Goal: Transaction & Acquisition: Purchase product/service

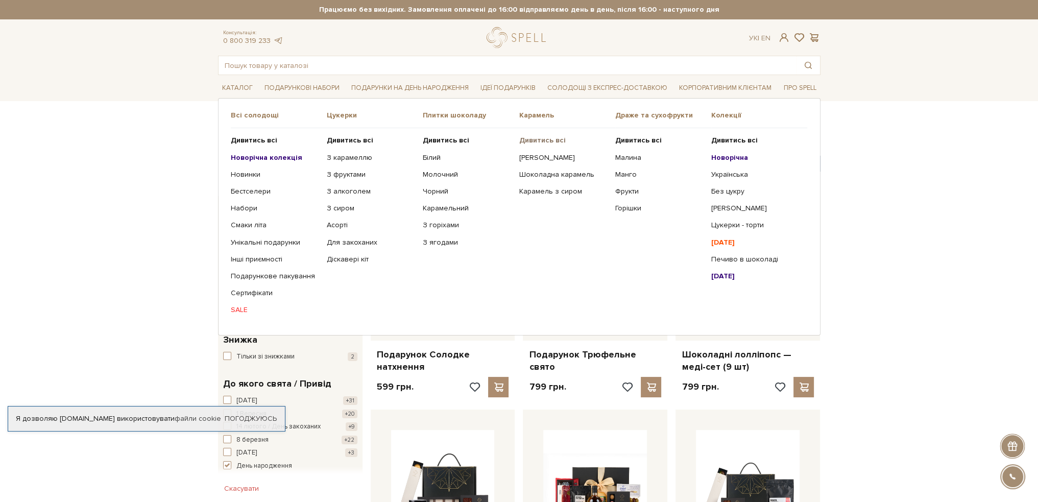
click at [541, 138] on b "Дивитись всі" at bounding box center [542, 140] width 46 height 9
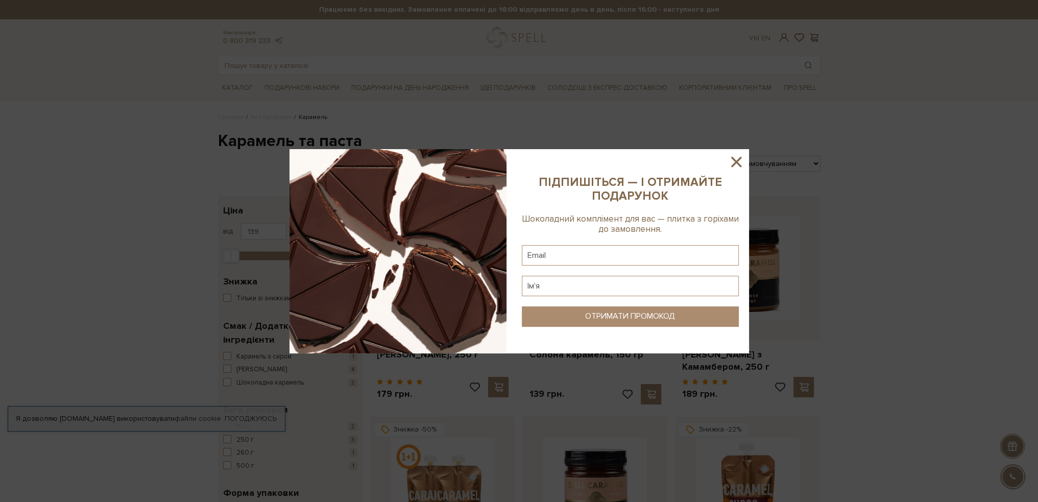
click at [737, 160] on icon at bounding box center [736, 161] width 17 height 17
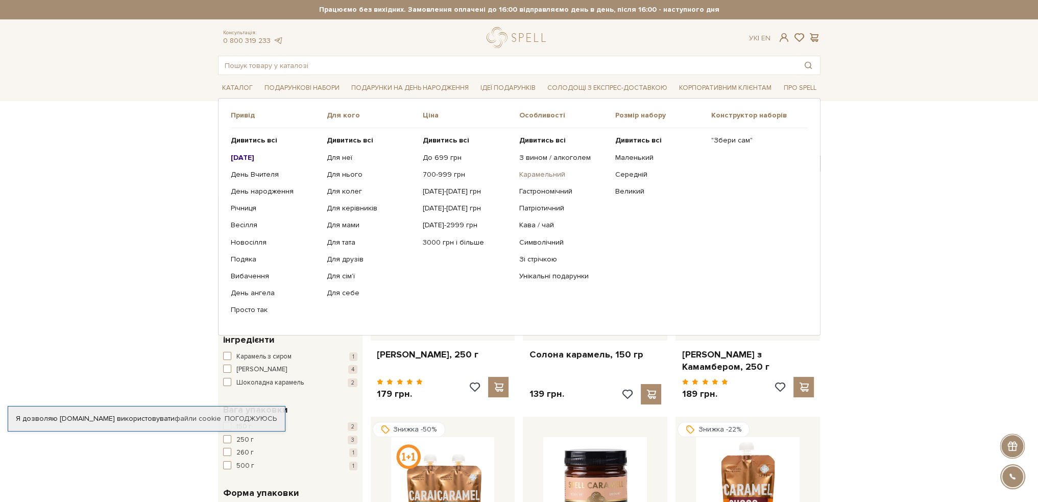
click at [537, 173] on link "Карамельний" at bounding box center [563, 174] width 88 height 9
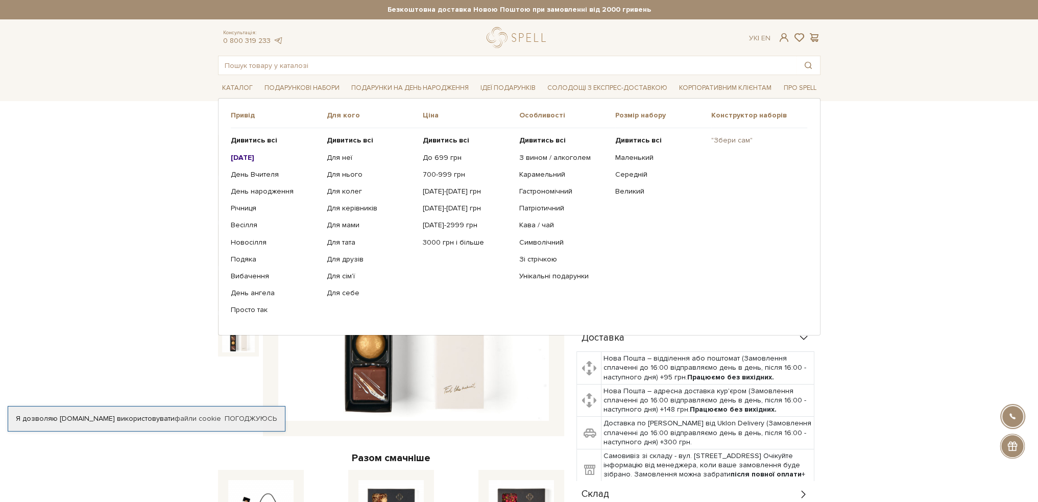
click at [731, 139] on link ""Збери сам"" at bounding box center [755, 140] width 88 height 9
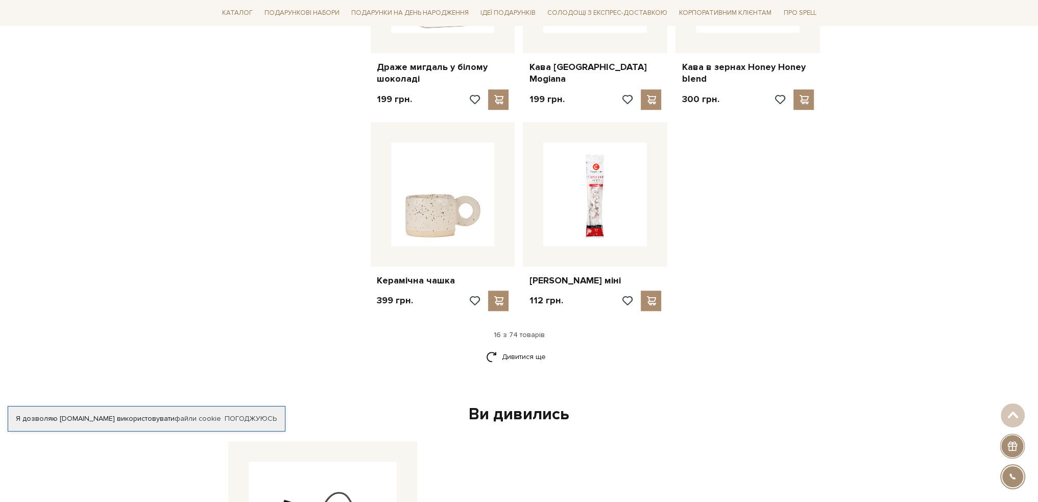
scroll to position [1226, 0]
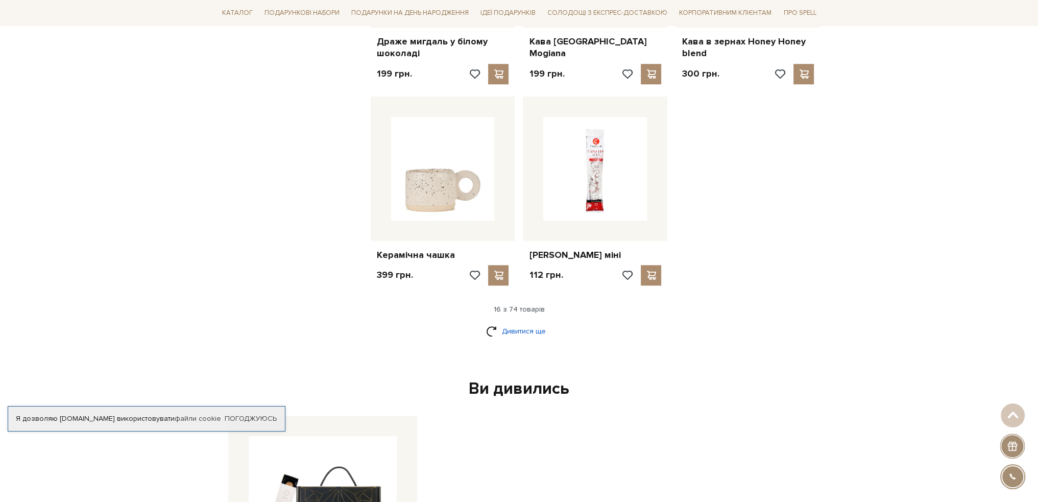
click at [502, 322] on link "Дивитися ще" at bounding box center [519, 331] width 66 height 18
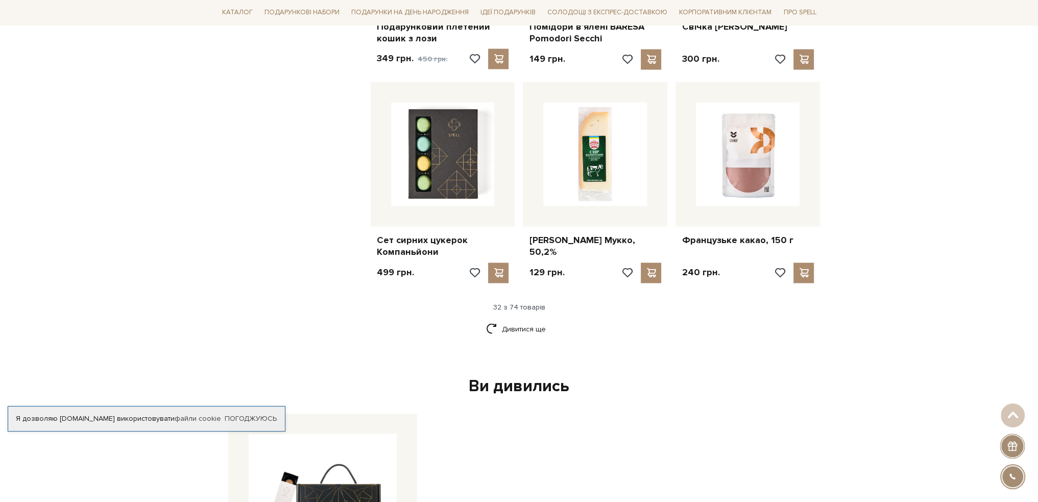
scroll to position [2400, 0]
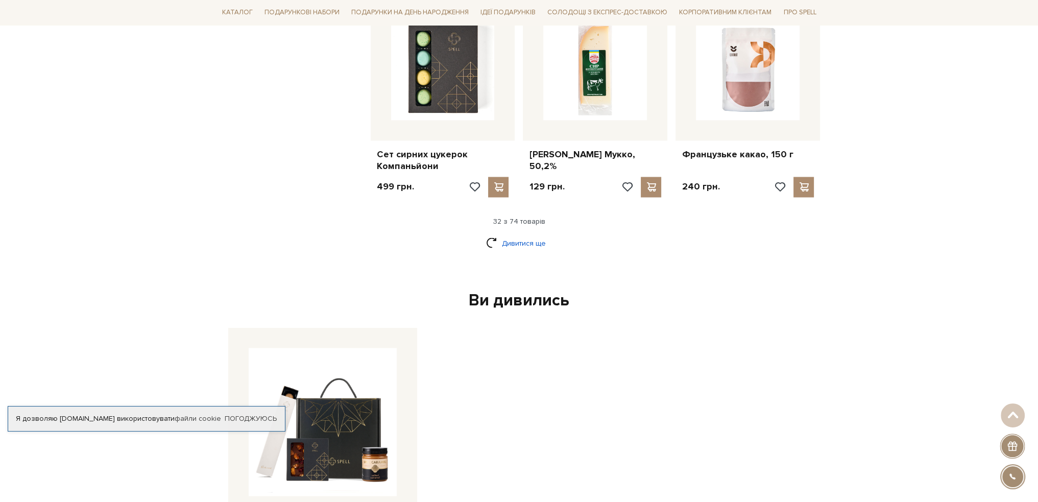
click at [504, 234] on link "Дивитися ще" at bounding box center [519, 243] width 66 height 18
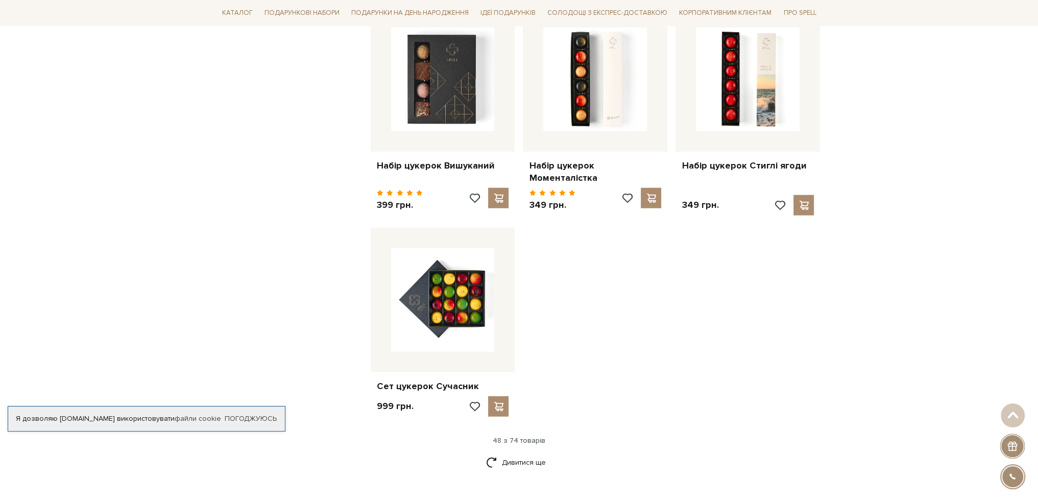
scroll to position [3523, 0]
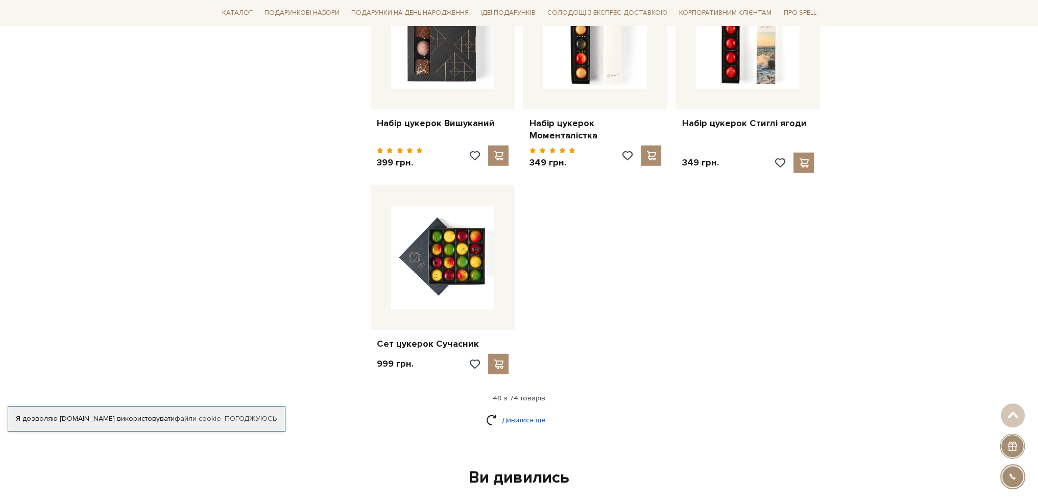
click at [519, 411] on link "Дивитися ще" at bounding box center [519, 420] width 66 height 18
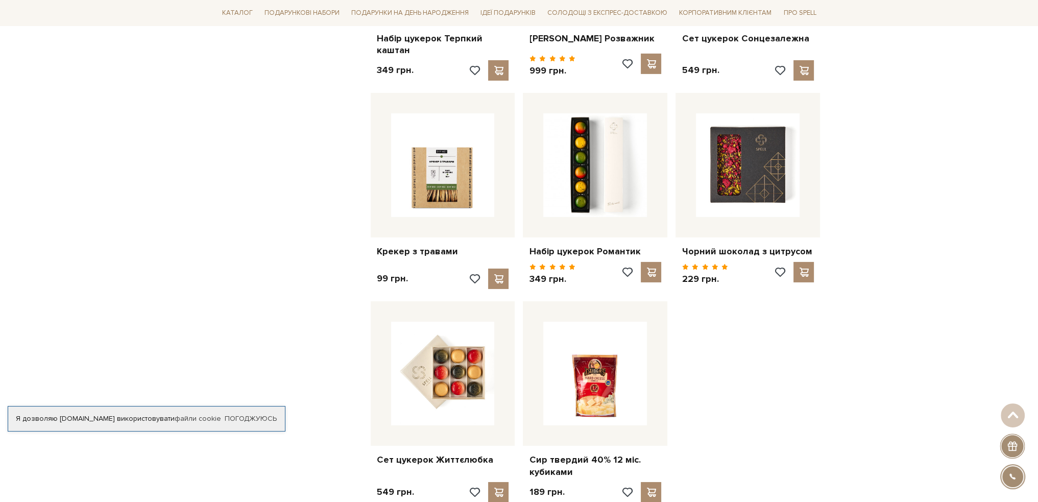
scroll to position [4647, 0]
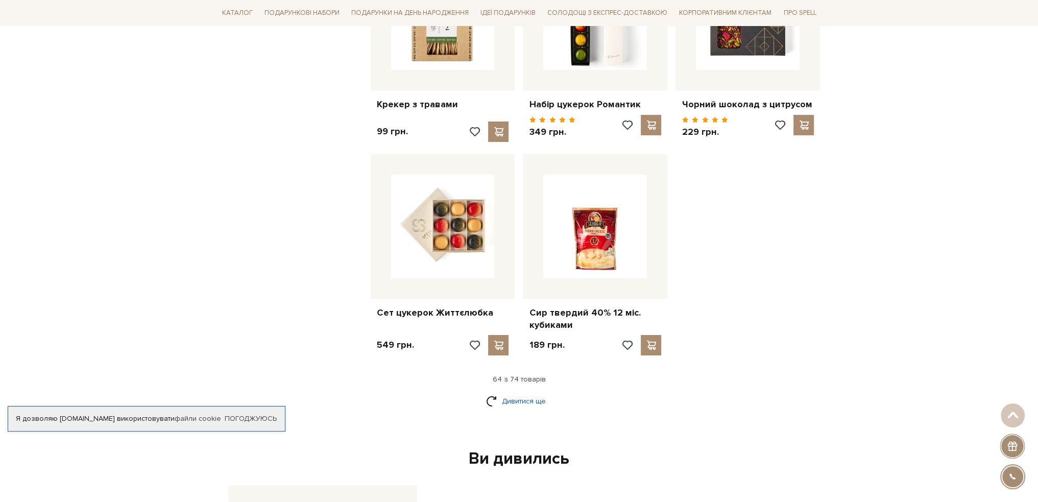
click at [525, 392] on link "Дивитися ще" at bounding box center [519, 401] width 66 height 18
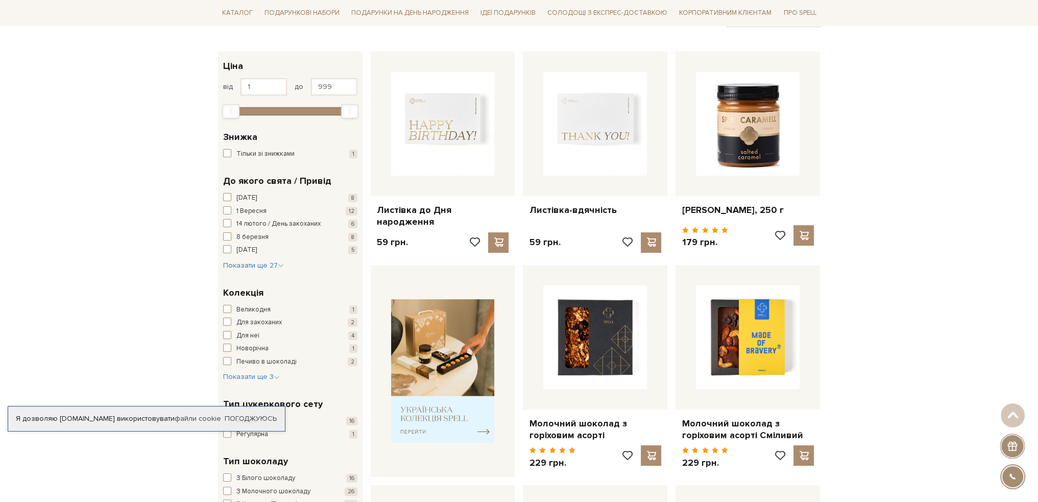
scroll to position [0, 0]
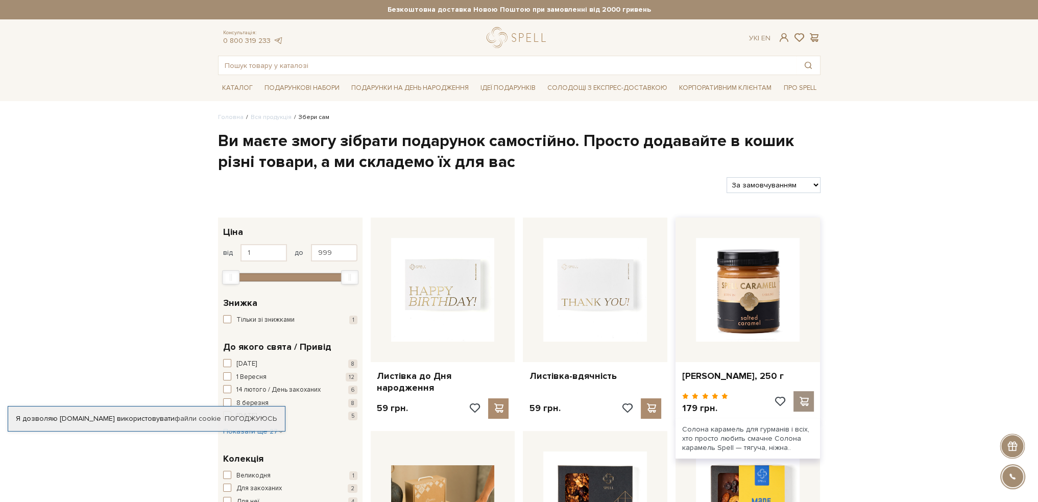
click at [808, 398] on span at bounding box center [804, 401] width 13 height 9
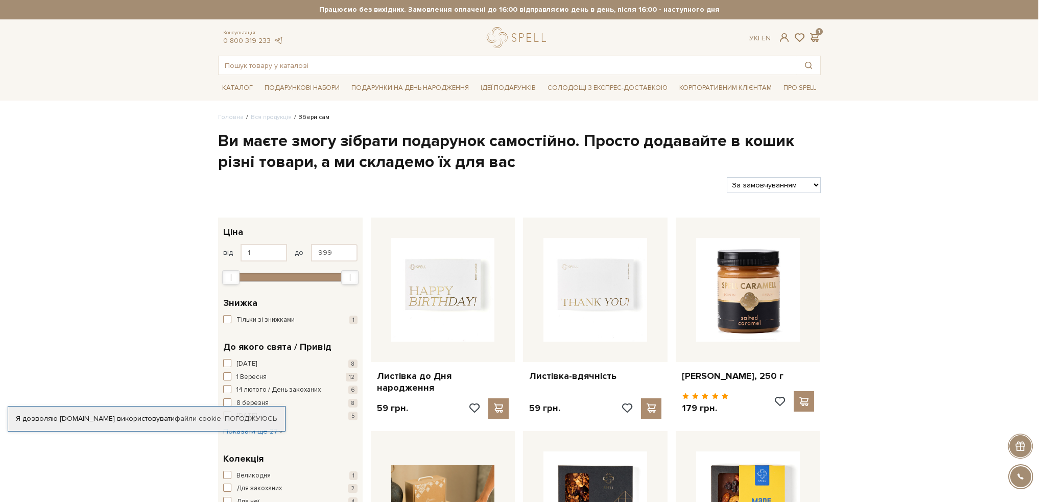
click at [822, 325] on div at bounding box center [523, 251] width 1046 height 502
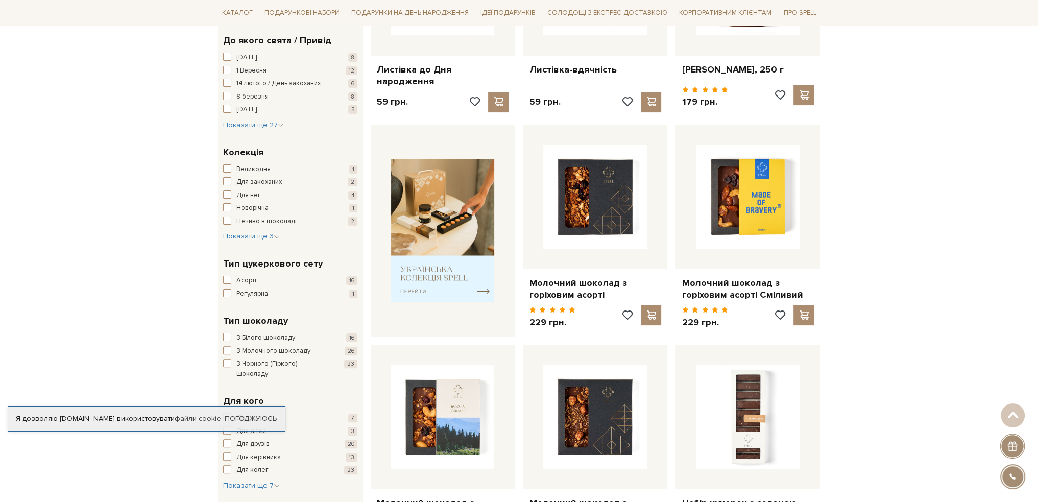
scroll to position [460, 0]
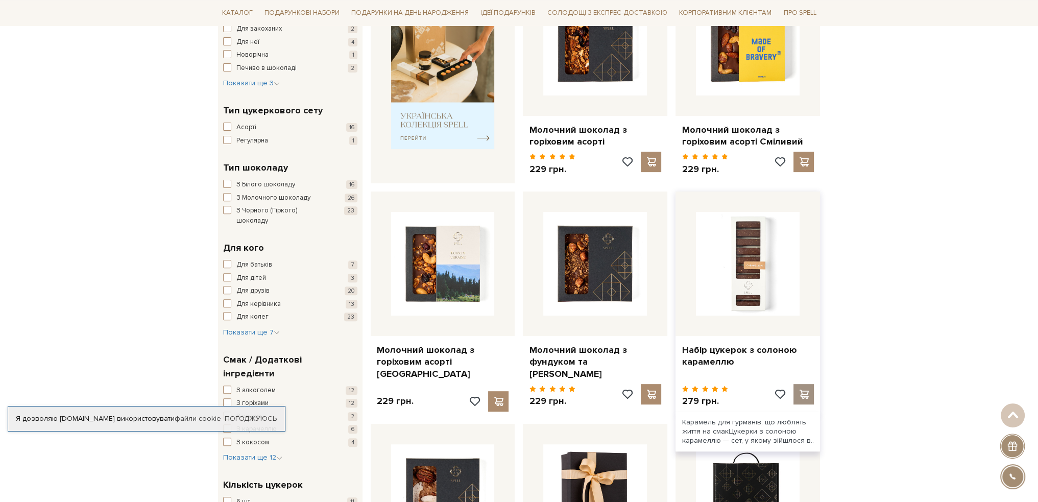
click at [810, 391] on div at bounding box center [804, 394] width 20 height 20
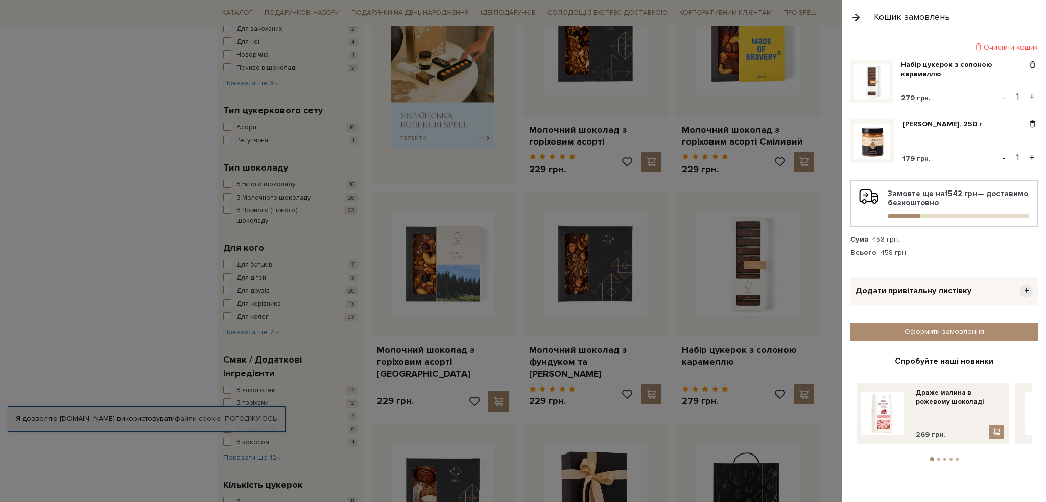
click at [852, 18] on button "button" at bounding box center [855, 17] width 11 height 18
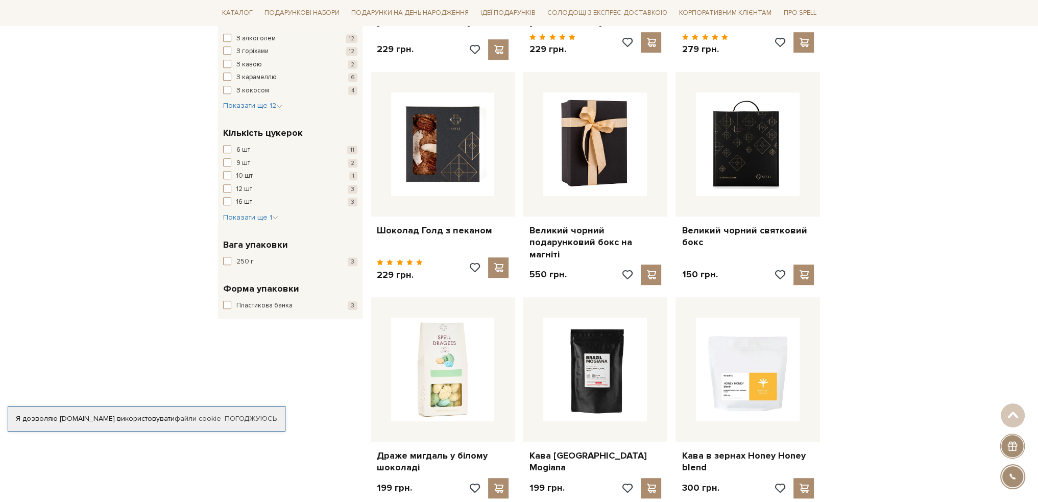
scroll to position [817, 0]
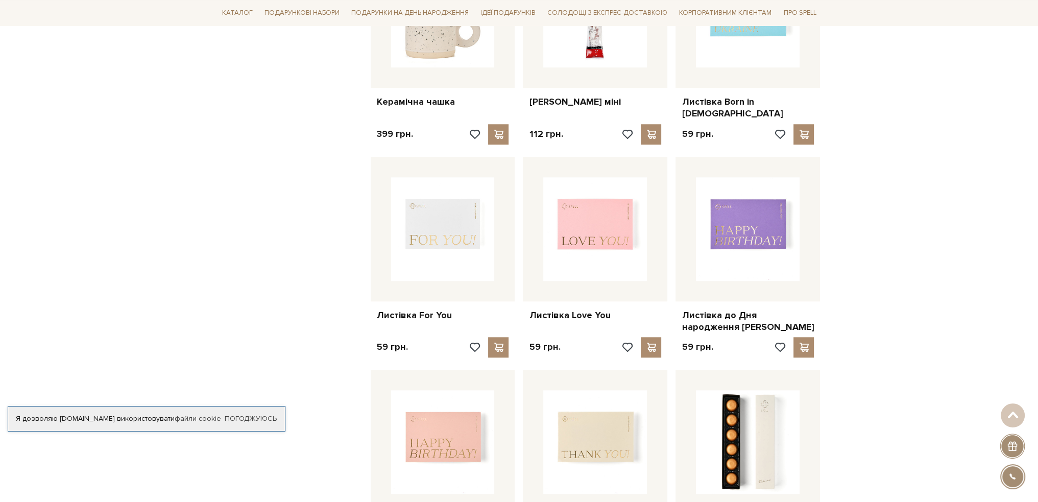
scroll to position [1532, 0]
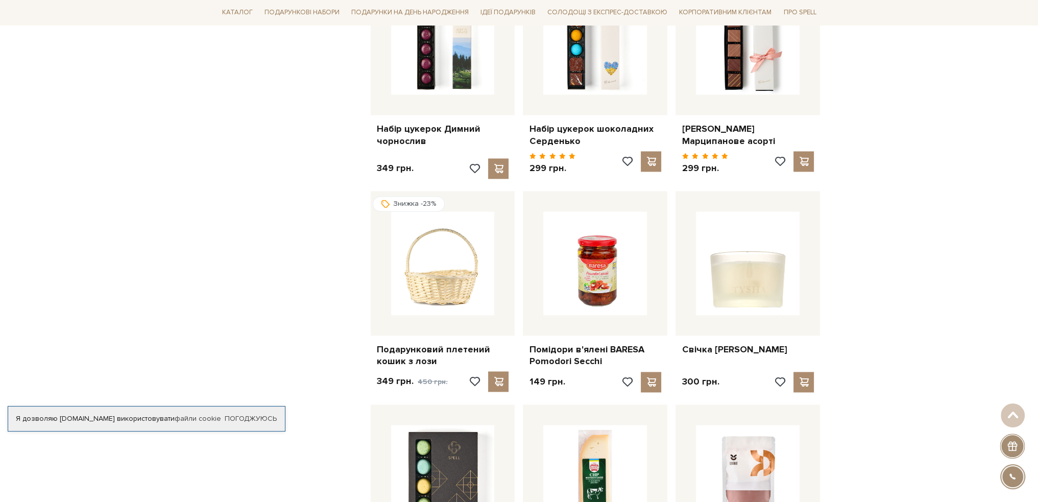
scroll to position [2196, 0]
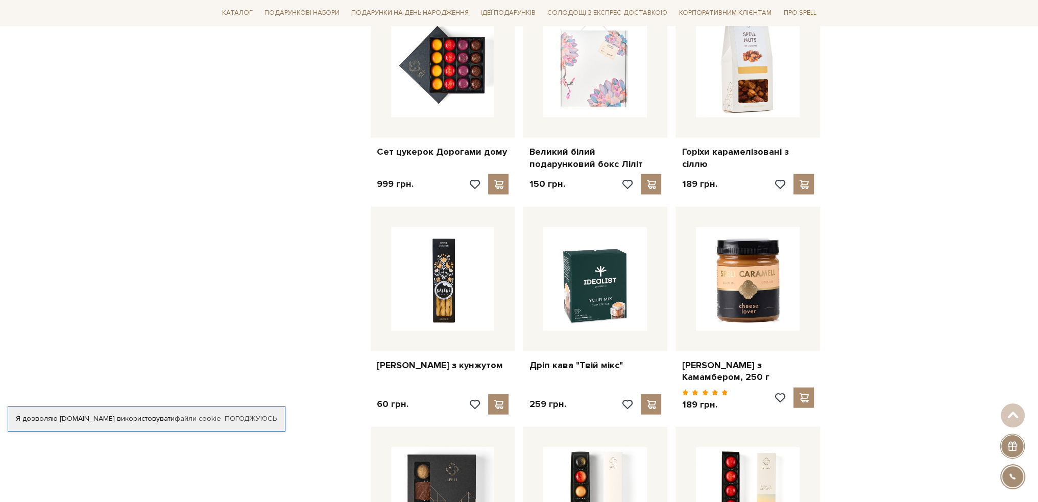
scroll to position [3064, 0]
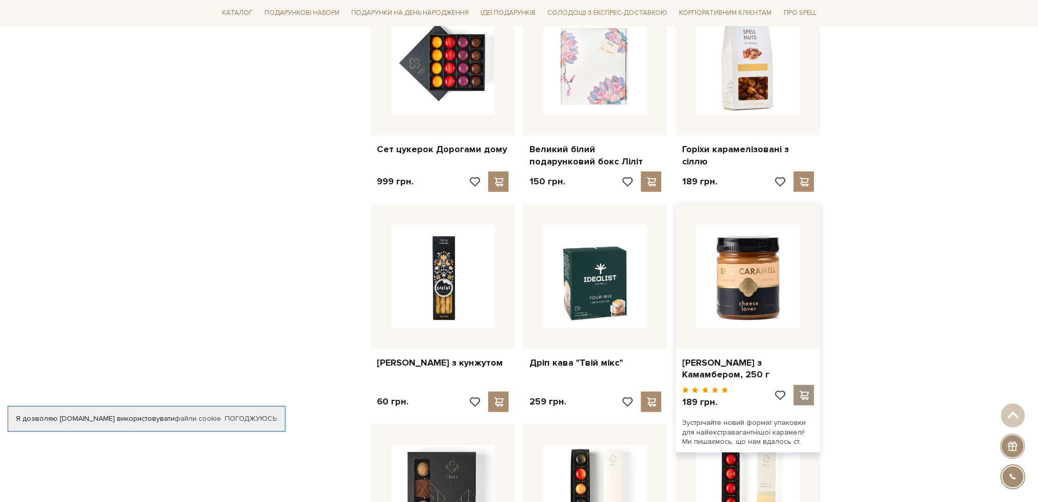
click at [801, 391] on span at bounding box center [804, 395] width 13 height 9
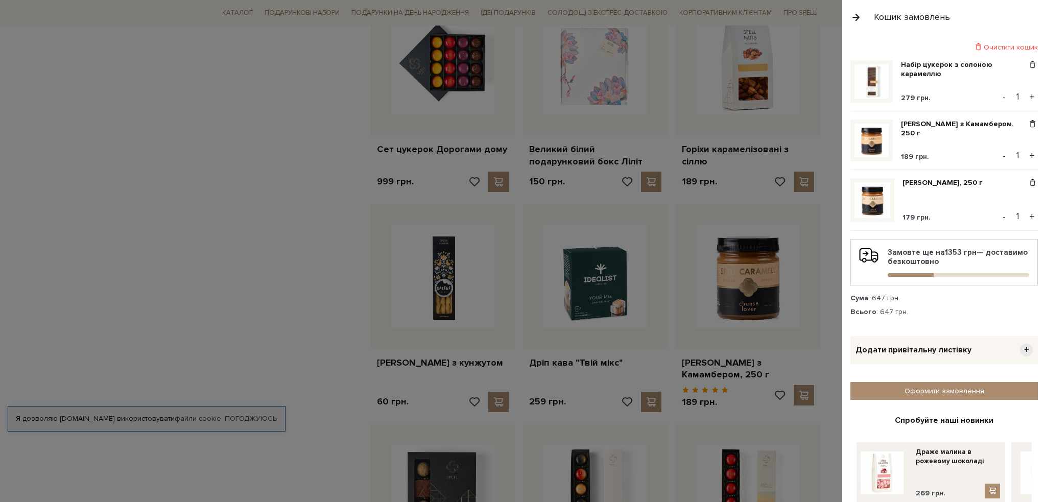
click at [853, 16] on button "button" at bounding box center [855, 17] width 11 height 18
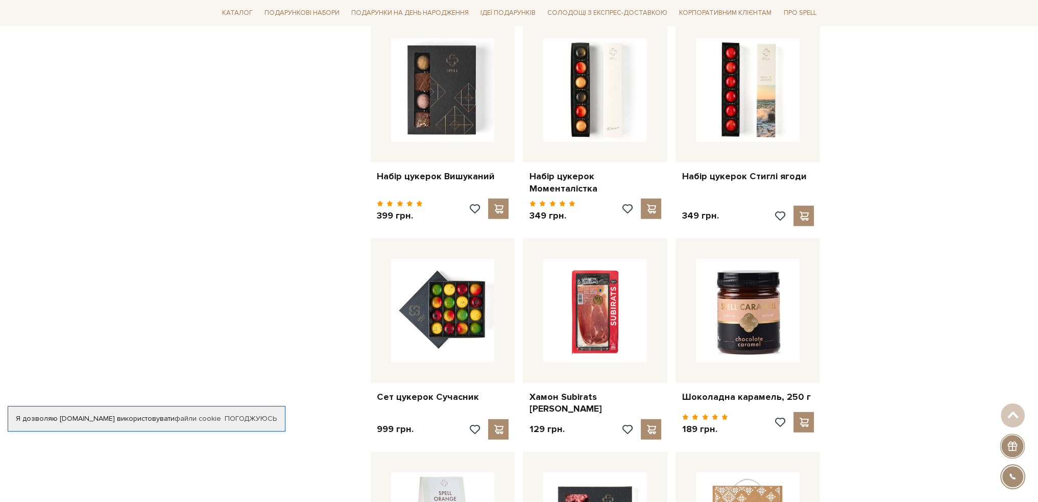
scroll to position [3472, 0]
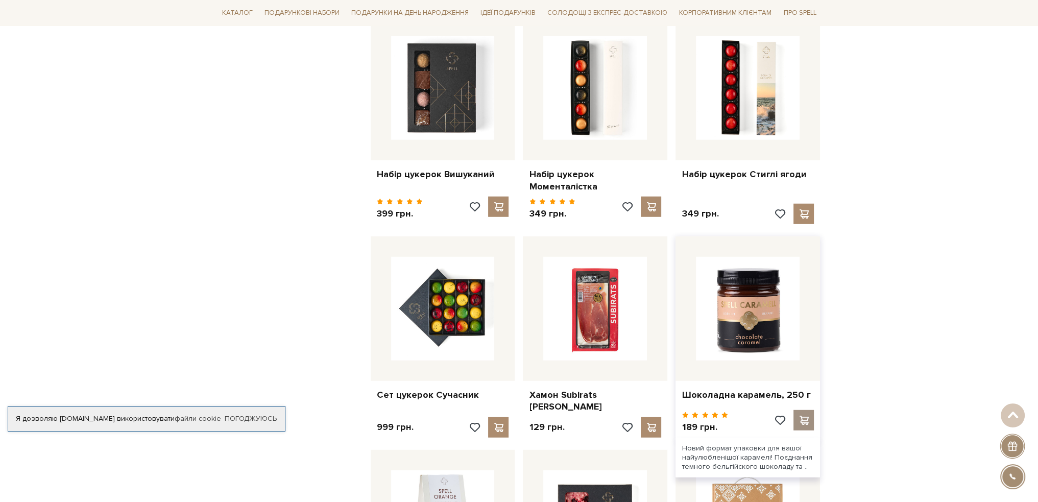
click at [802, 416] on span at bounding box center [804, 420] width 13 height 9
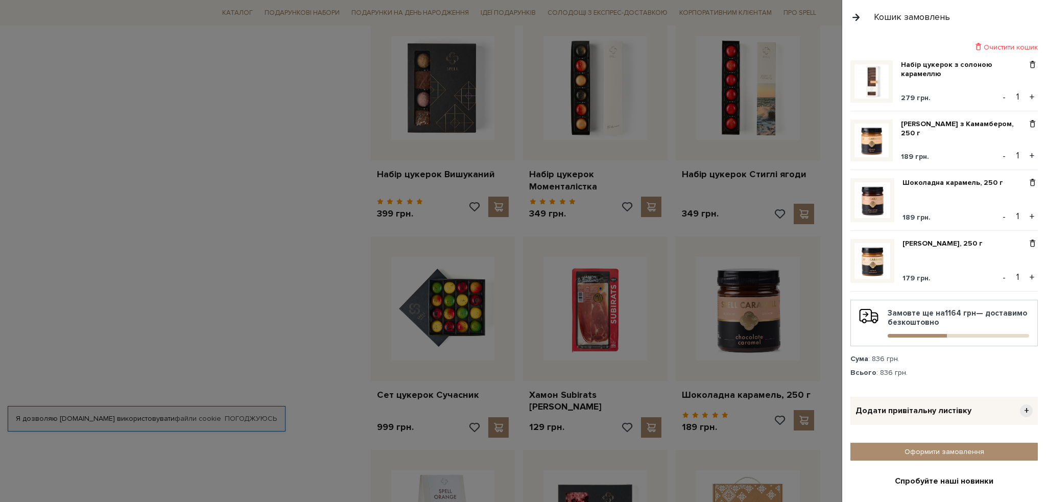
click at [855, 17] on button "button" at bounding box center [855, 17] width 11 height 18
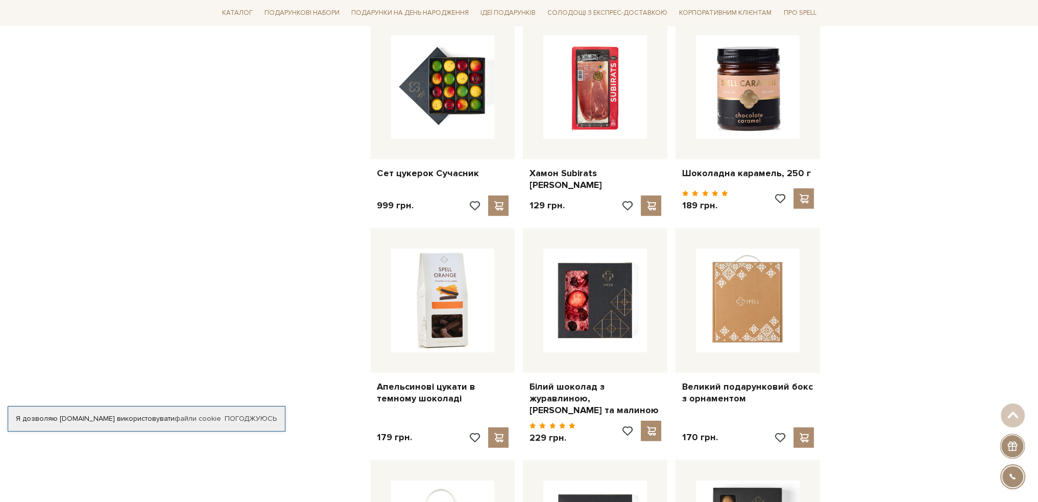
scroll to position [3728, 0]
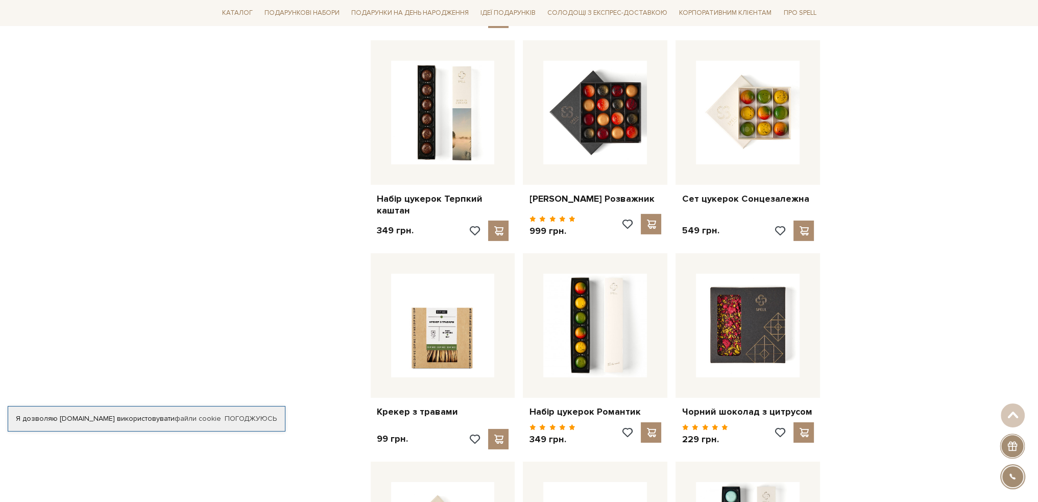
scroll to position [4340, 0]
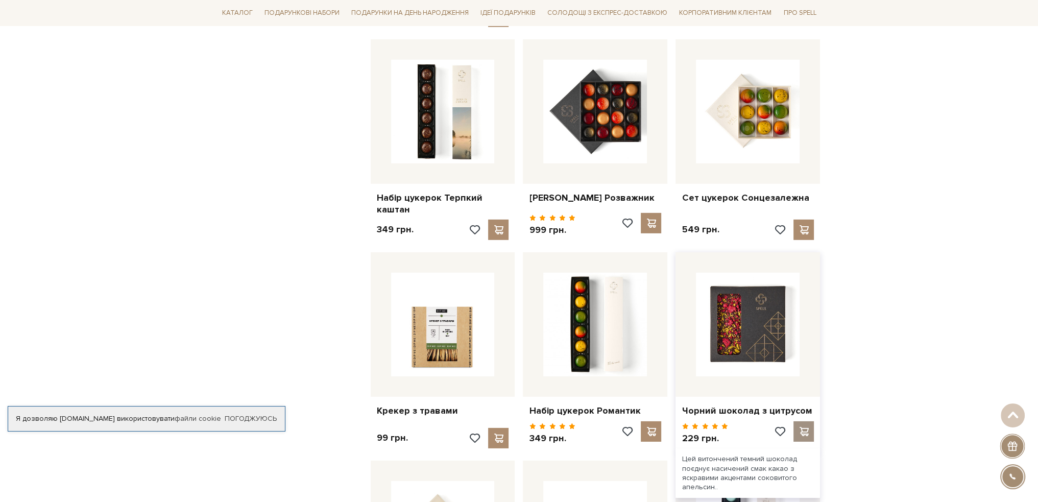
click at [807, 427] on span at bounding box center [804, 431] width 13 height 9
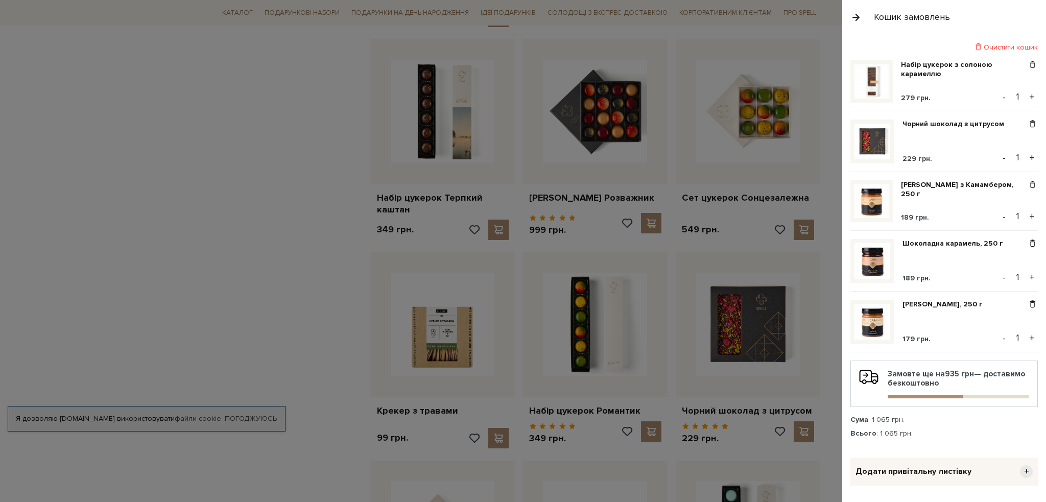
click at [297, 164] on div at bounding box center [523, 251] width 1046 height 502
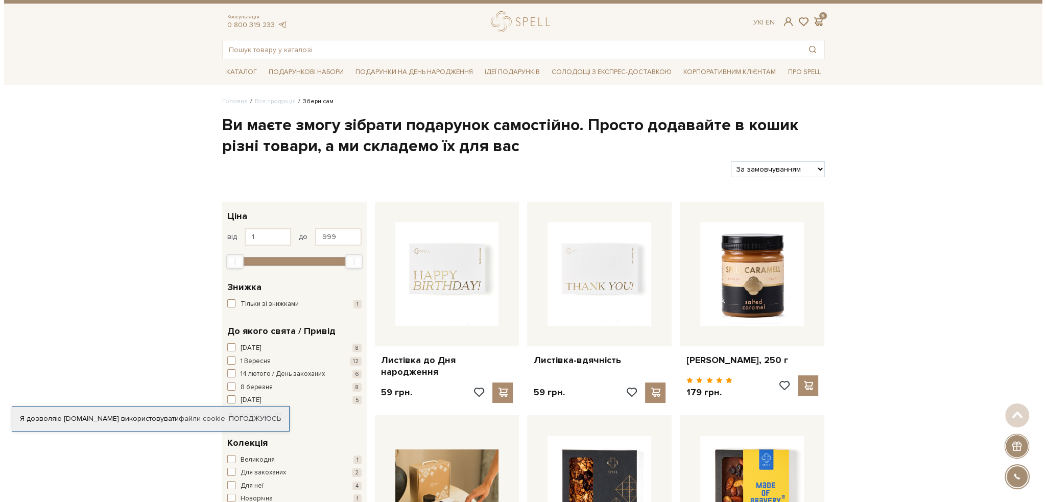
scroll to position [0, 0]
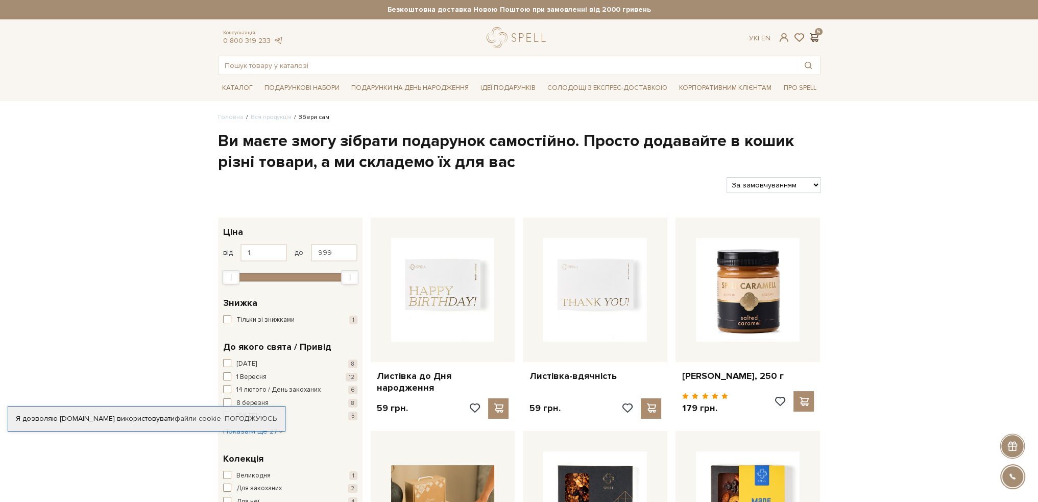
click at [814, 36] on span at bounding box center [814, 37] width 12 height 11
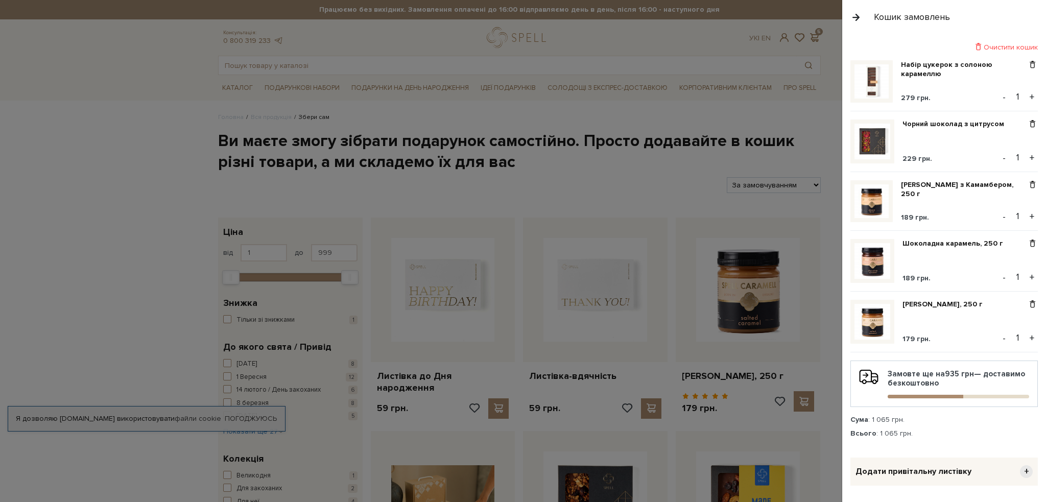
click at [1029, 339] on button "+" at bounding box center [1032, 337] width 12 height 15
click at [854, 15] on button "button" at bounding box center [855, 17] width 11 height 18
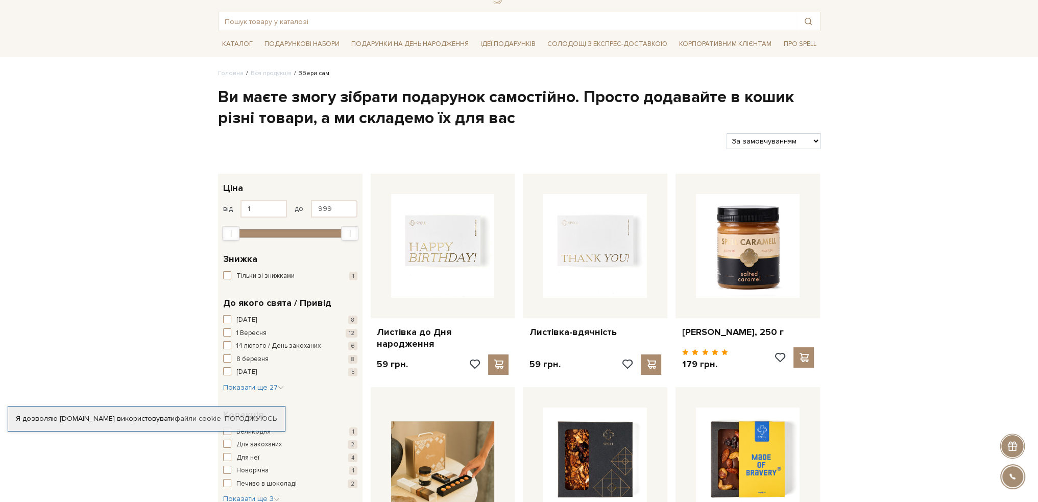
scroll to position [153, 0]
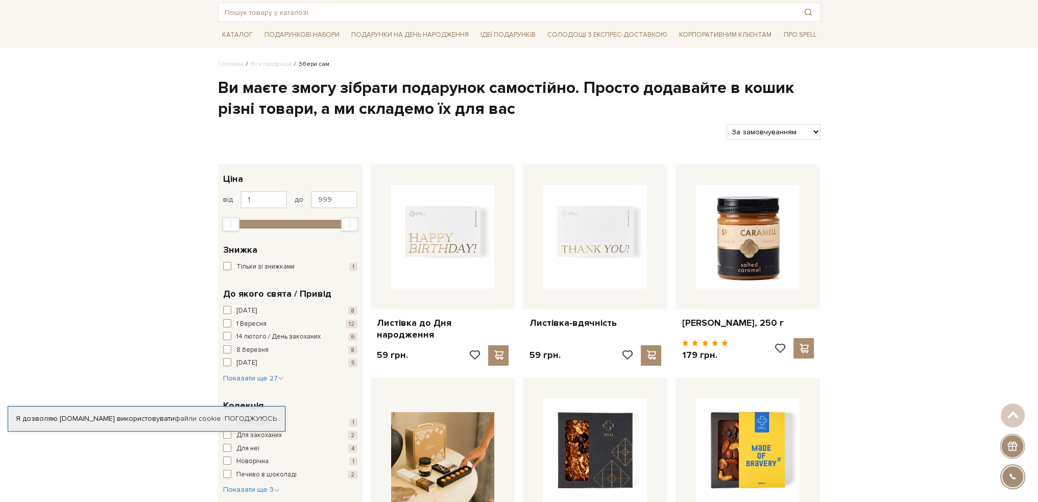
scroll to position [0, 0]
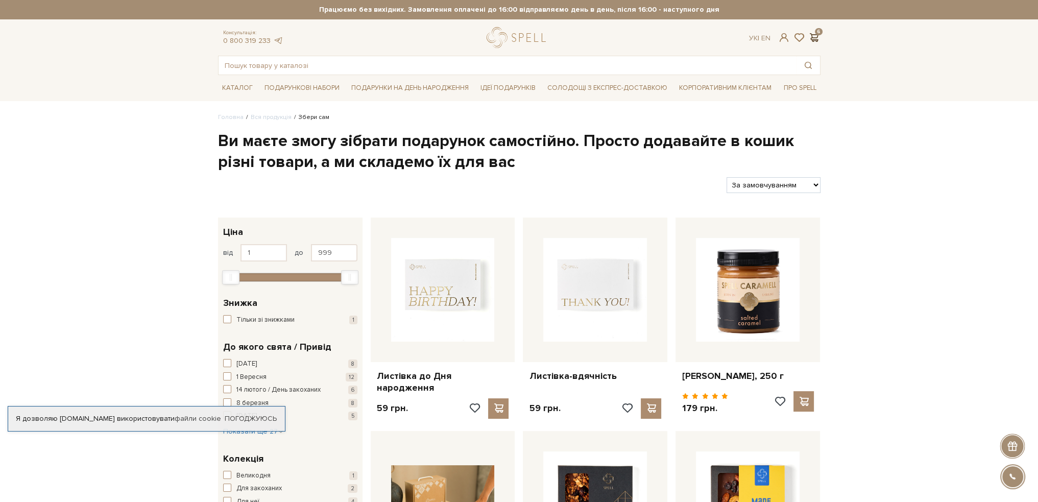
click at [816, 36] on span at bounding box center [814, 37] width 12 height 11
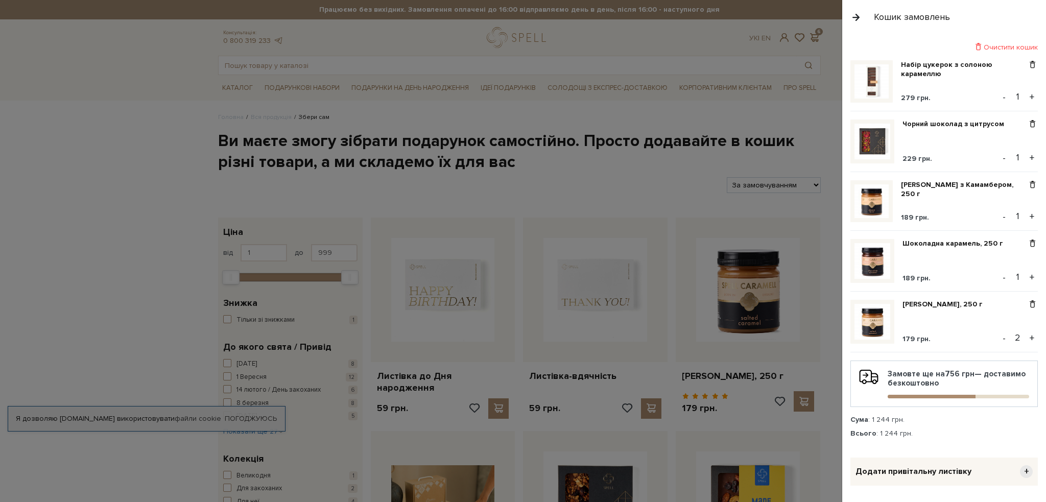
click at [795, 115] on div at bounding box center [523, 251] width 1046 height 502
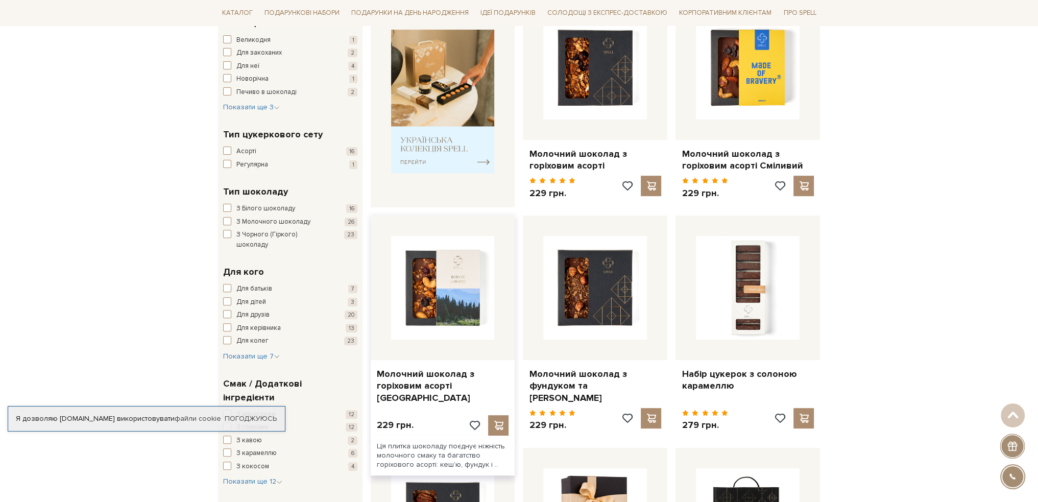
scroll to position [460, 0]
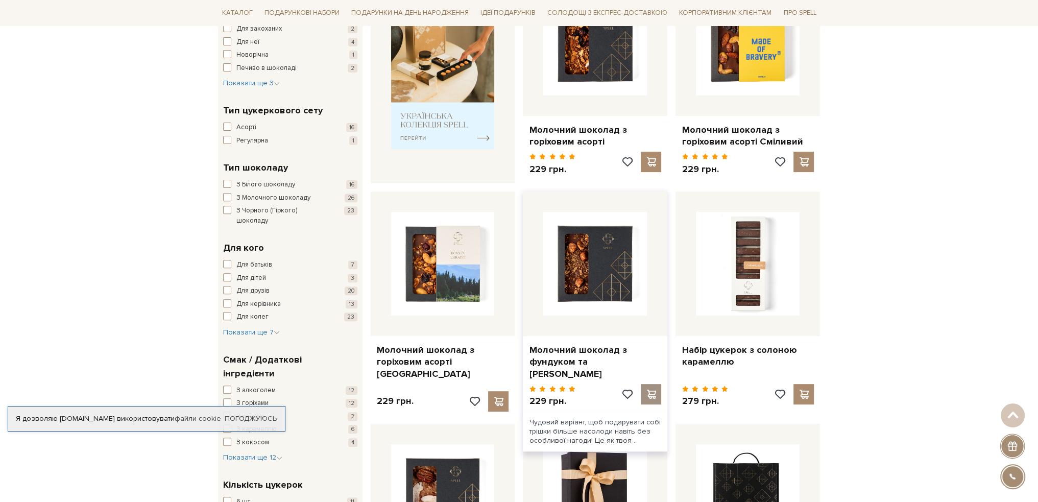
click at [655, 391] on span at bounding box center [651, 394] width 13 height 9
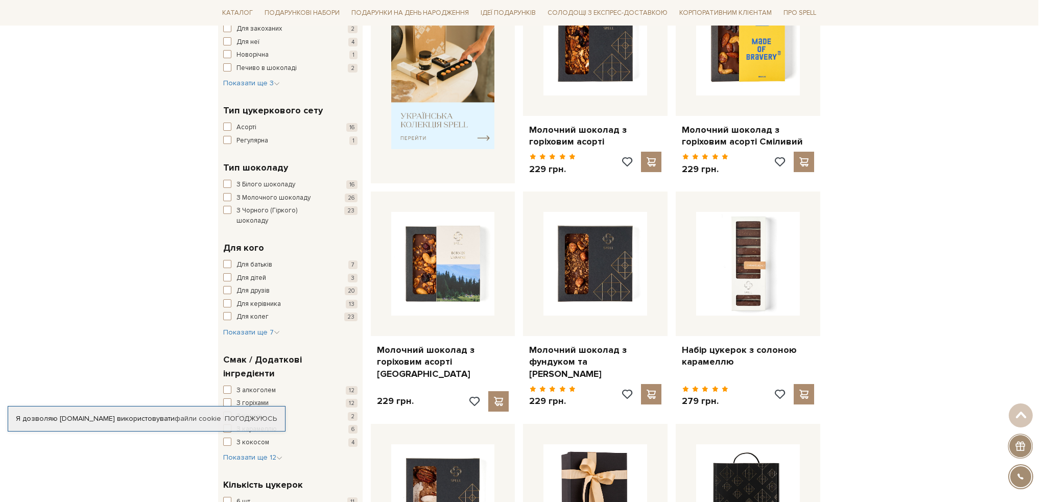
click at [826, 22] on div at bounding box center [523, 251] width 1046 height 502
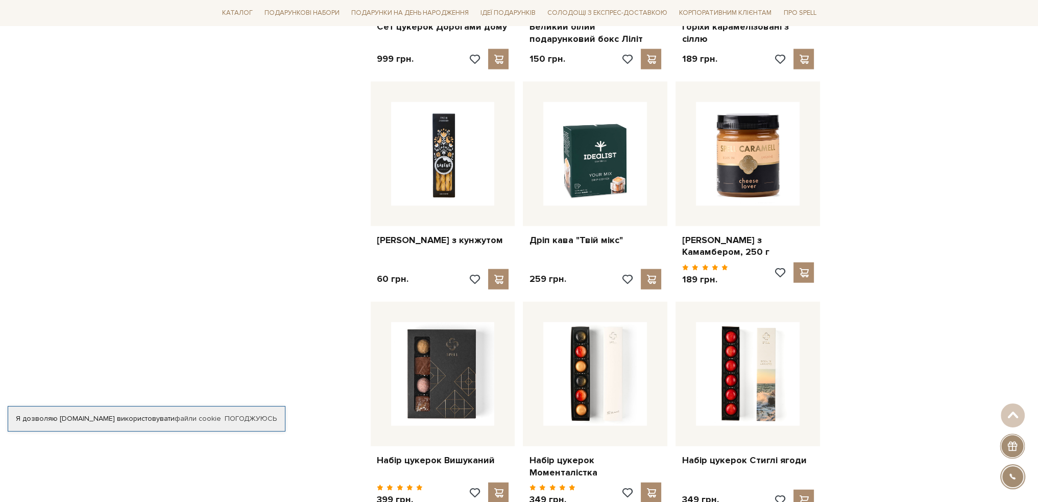
scroll to position [3319, 0]
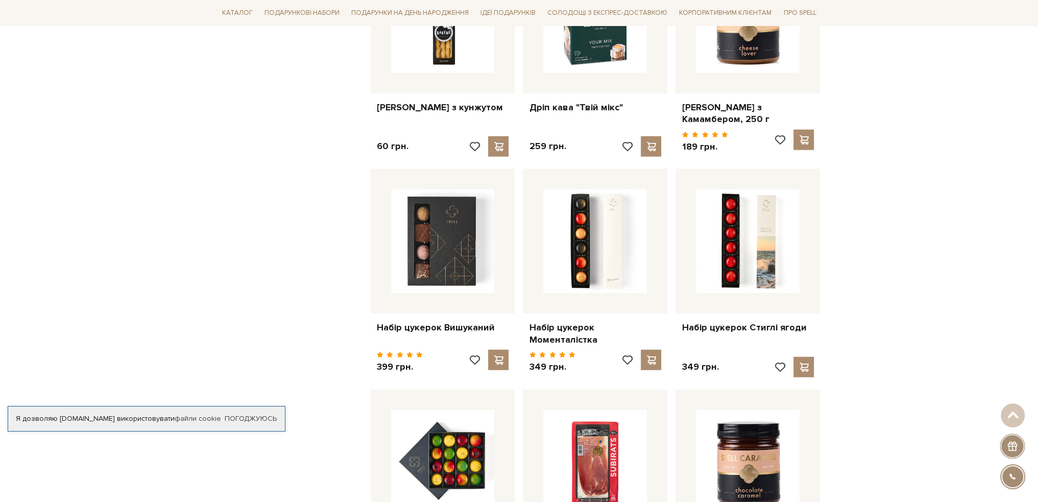
click at [1017, 446] on div at bounding box center [1012, 446] width 25 height 25
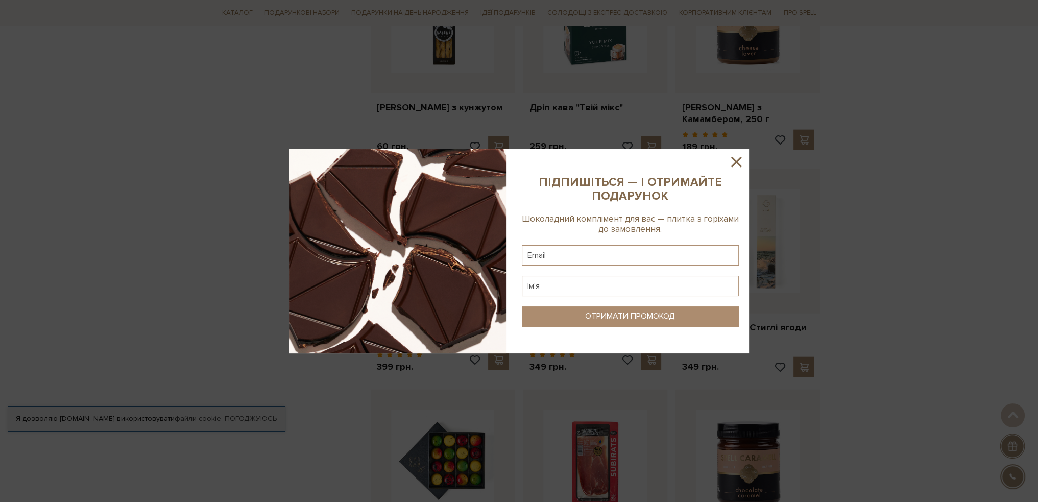
click at [735, 159] on icon at bounding box center [736, 161] width 17 height 17
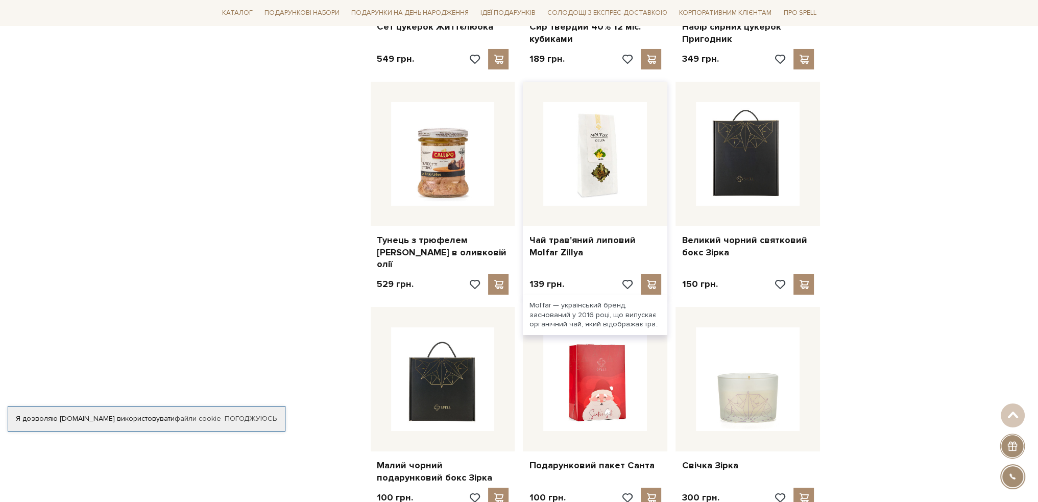
scroll to position [4851, 0]
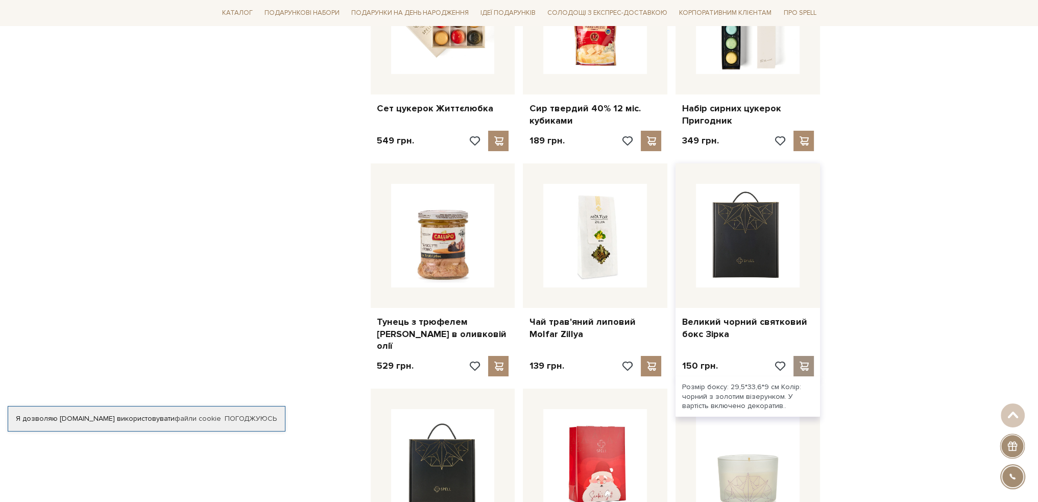
click at [799, 362] on span at bounding box center [804, 366] width 13 height 9
click at [804, 362] on span at bounding box center [804, 366] width 13 height 9
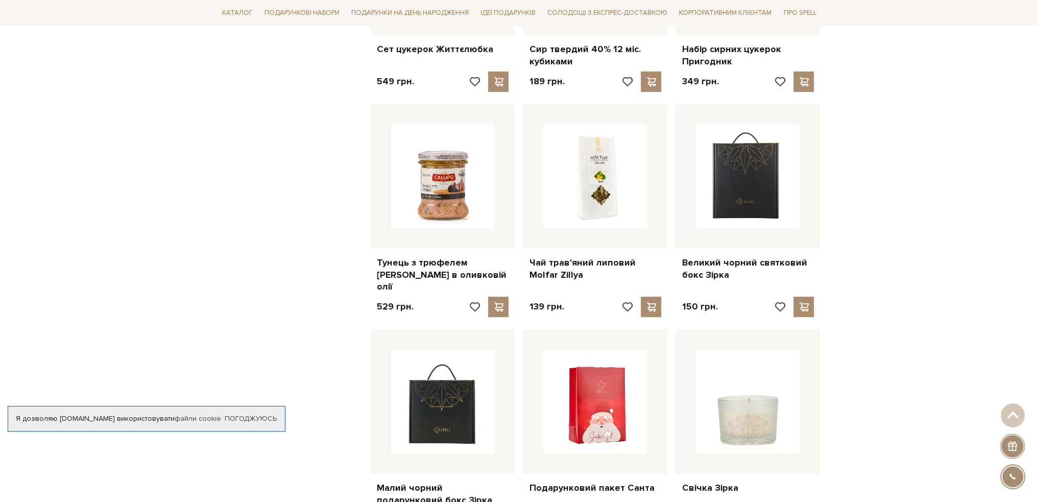
scroll to position [5004, 0]
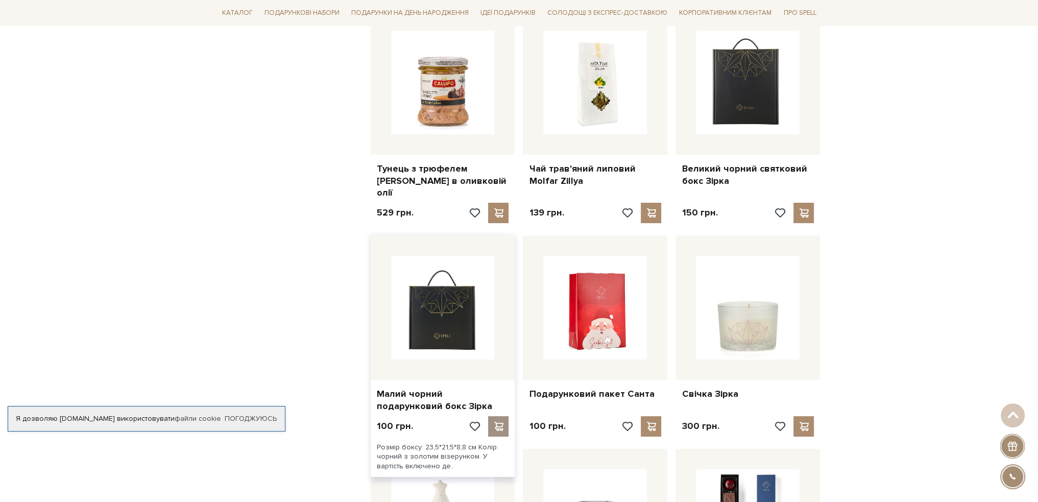
click at [501, 422] on span at bounding box center [498, 426] width 13 height 9
click at [257, 416] on link "Погоджуюсь" at bounding box center [251, 418] width 52 height 9
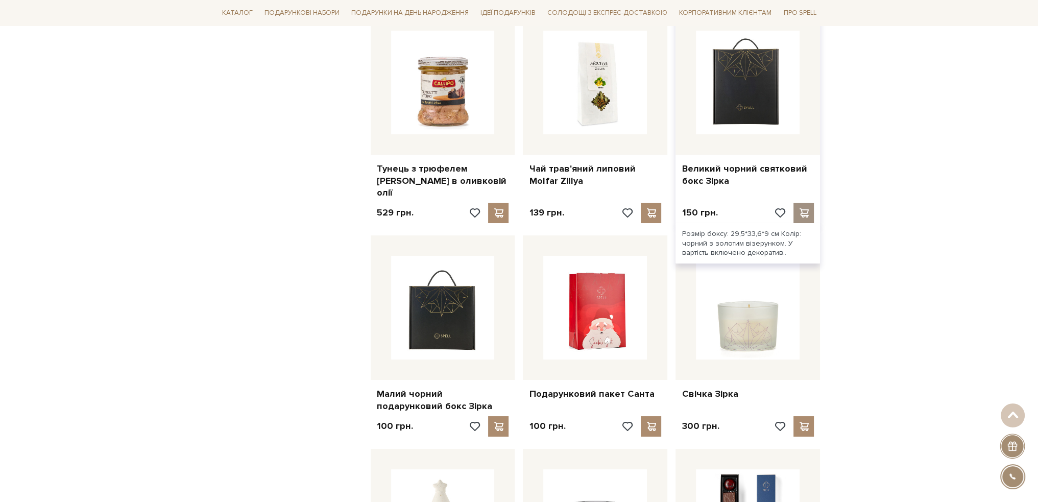
click at [808, 208] on span at bounding box center [804, 212] width 13 height 9
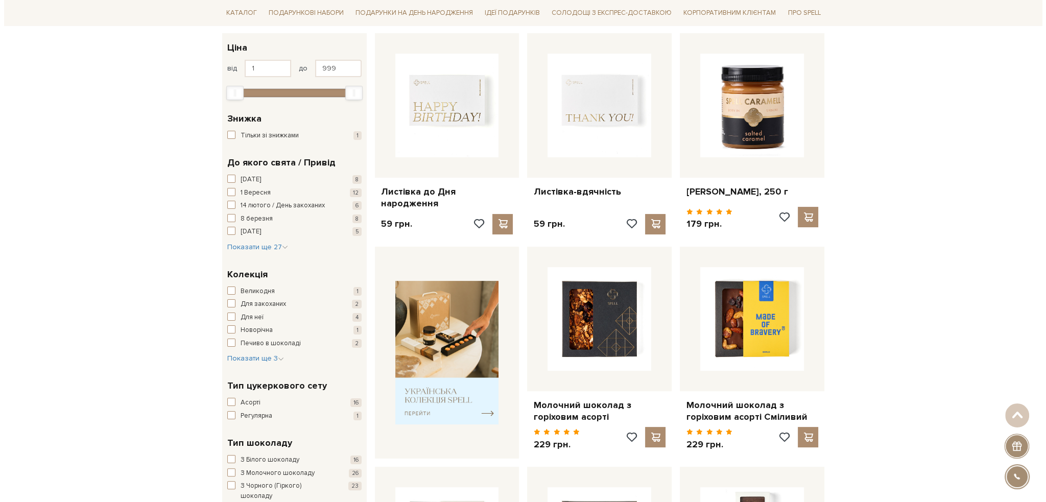
scroll to position [0, 0]
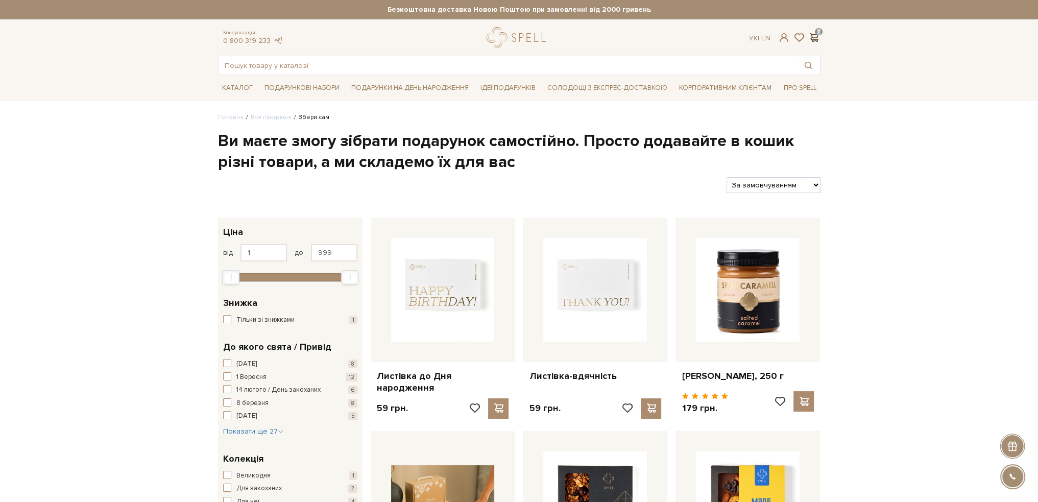
click at [815, 32] on span at bounding box center [814, 37] width 12 height 11
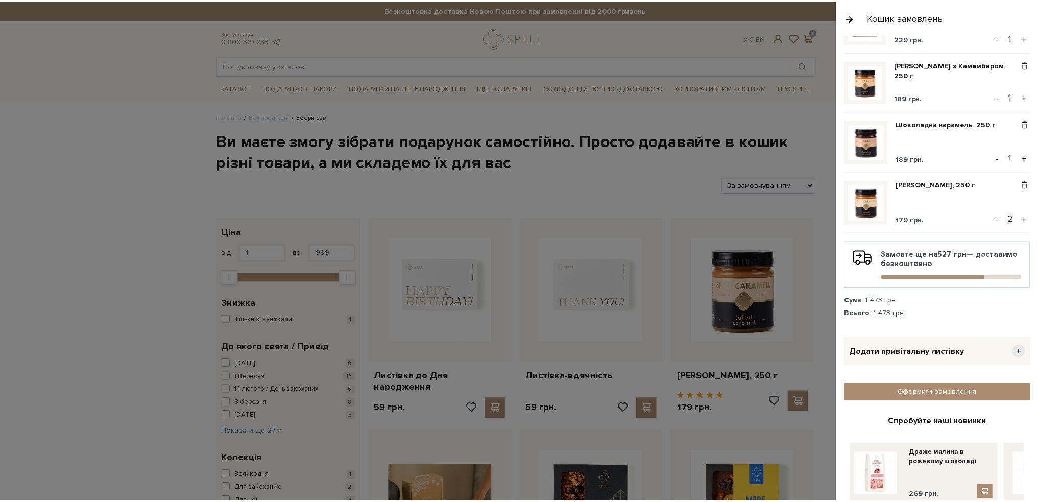
scroll to position [220, 0]
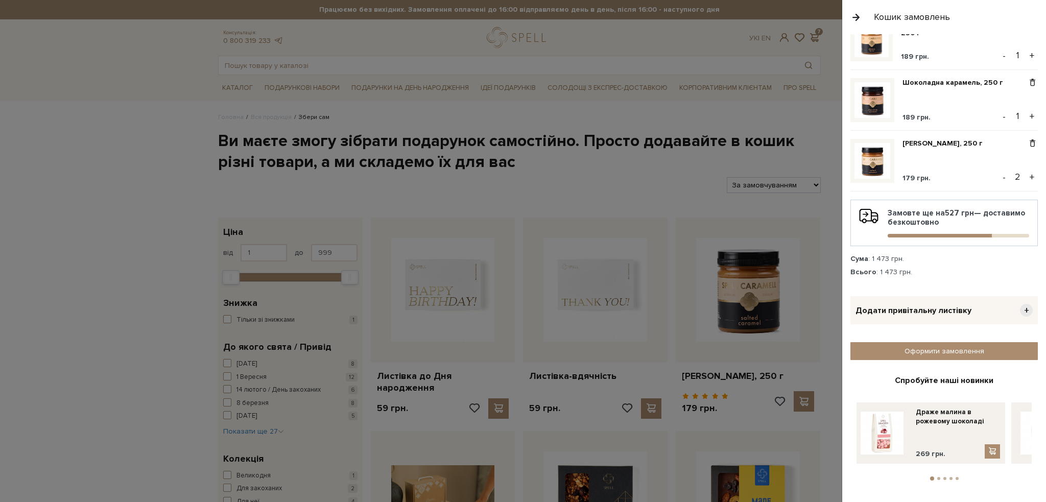
click at [757, 215] on div at bounding box center [523, 251] width 1046 height 502
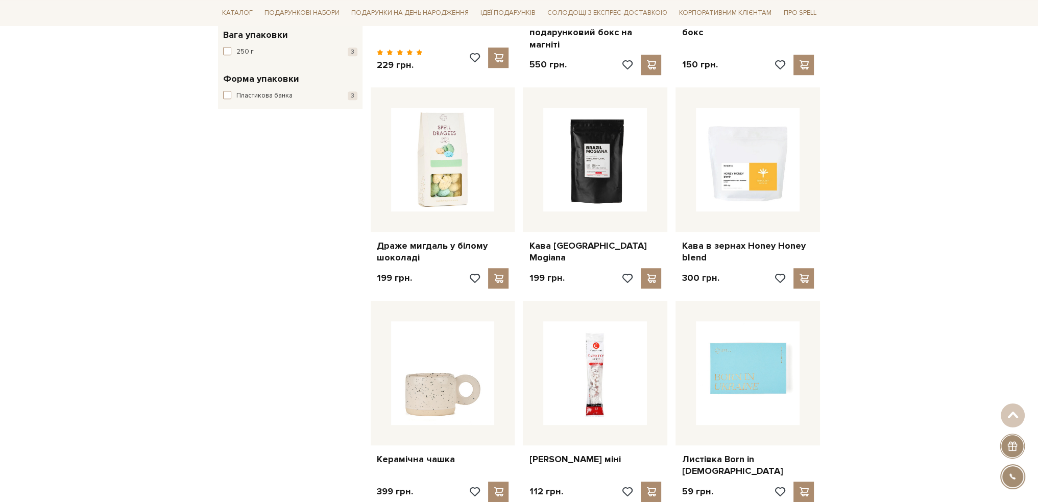
scroll to position [766, 0]
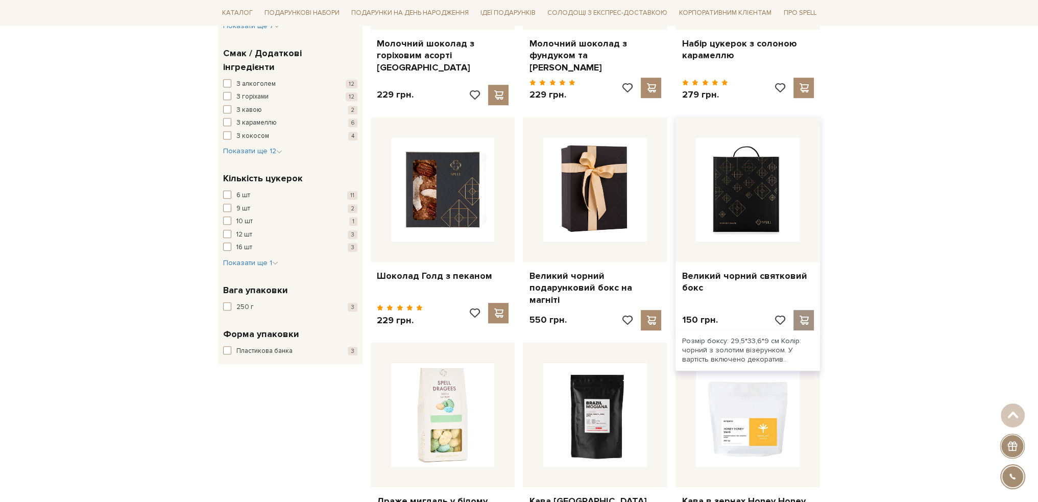
click at [799, 316] on span at bounding box center [804, 320] width 13 height 9
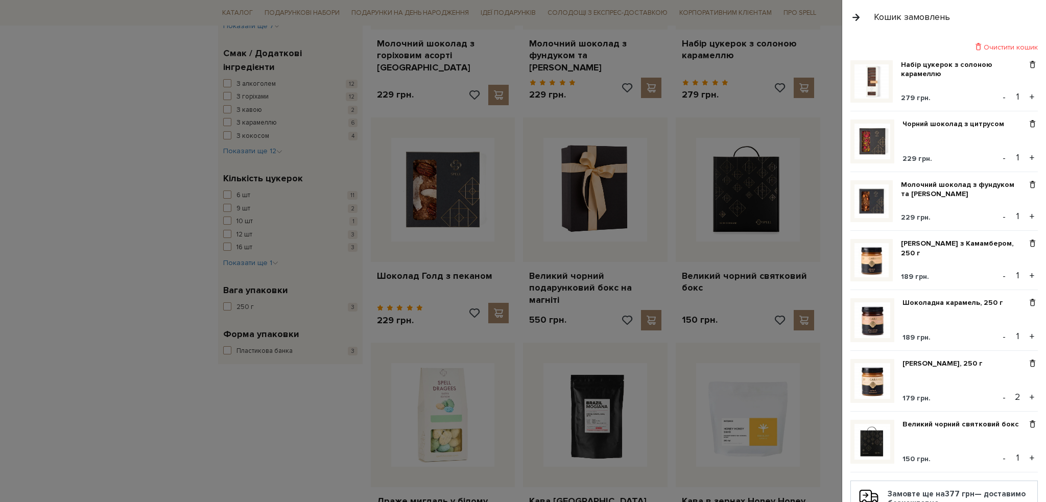
click at [856, 16] on button "button" at bounding box center [855, 17] width 11 height 18
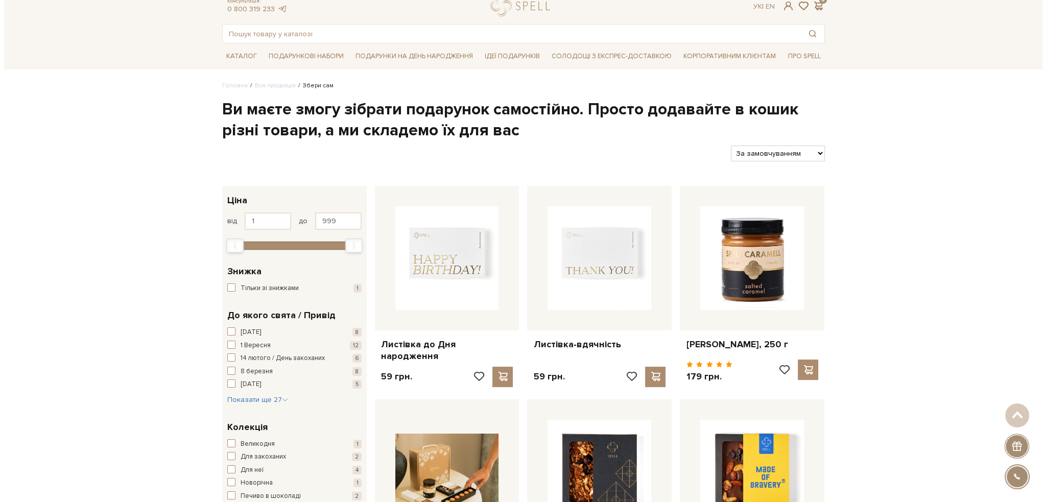
scroll to position [0, 0]
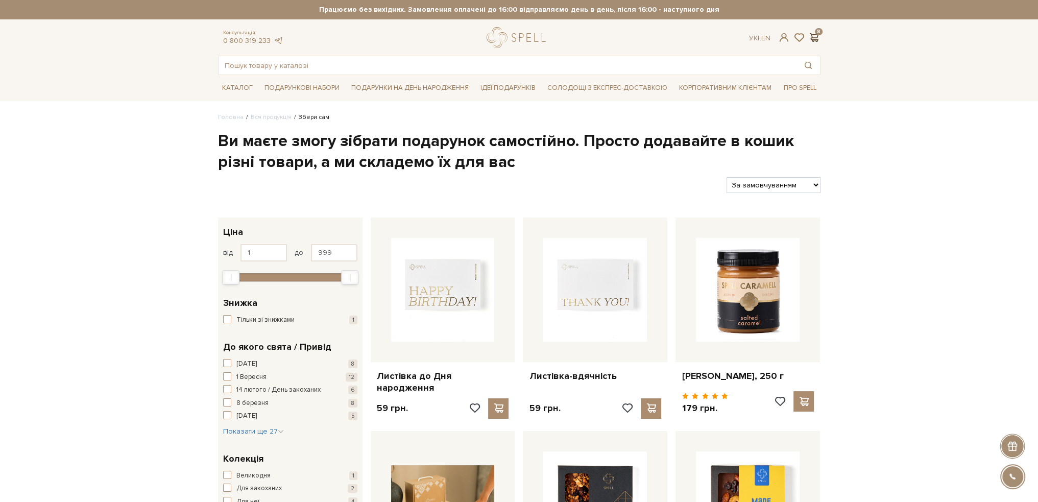
click at [819, 34] on span at bounding box center [814, 37] width 12 height 11
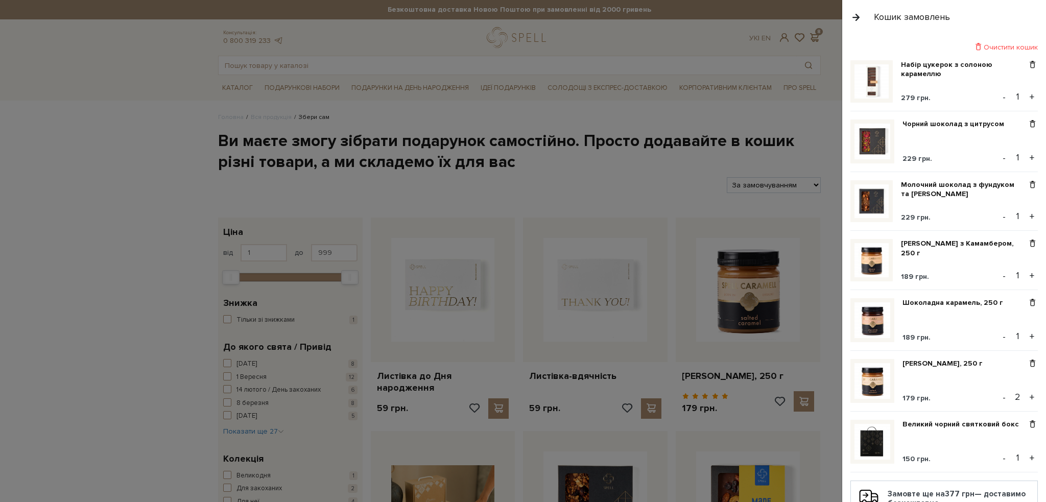
click at [854, 14] on button "button" at bounding box center [855, 17] width 11 height 18
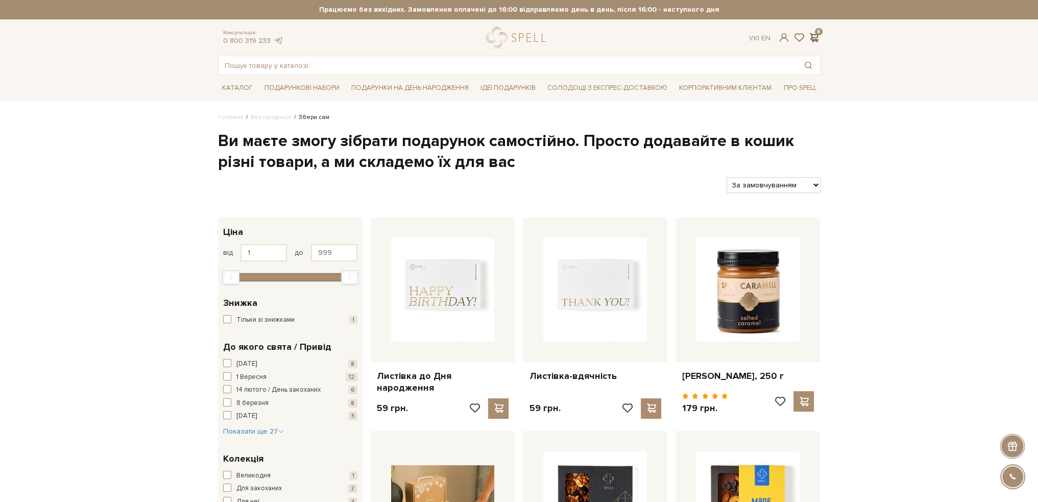
click at [811, 35] on span at bounding box center [814, 37] width 12 height 11
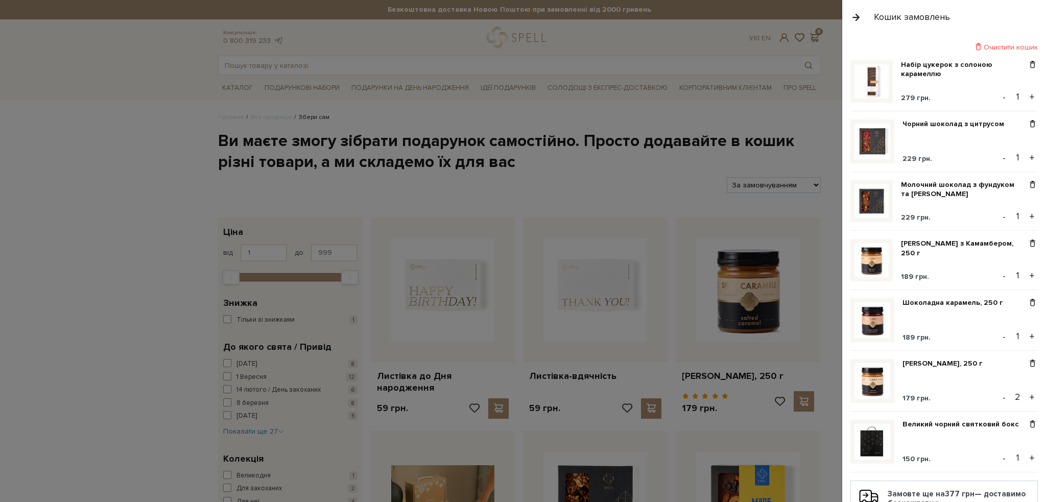
click at [858, 15] on button "button" at bounding box center [855, 17] width 11 height 18
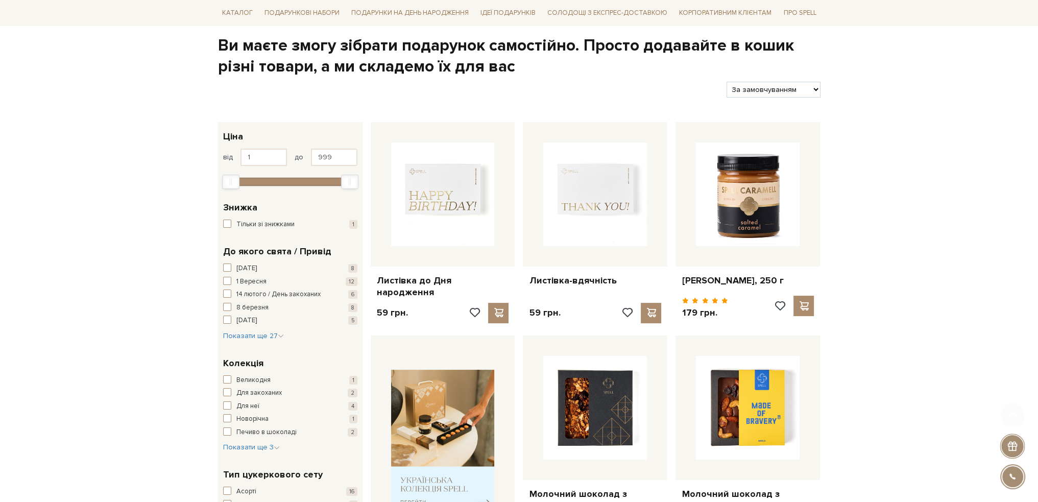
scroll to position [102, 0]
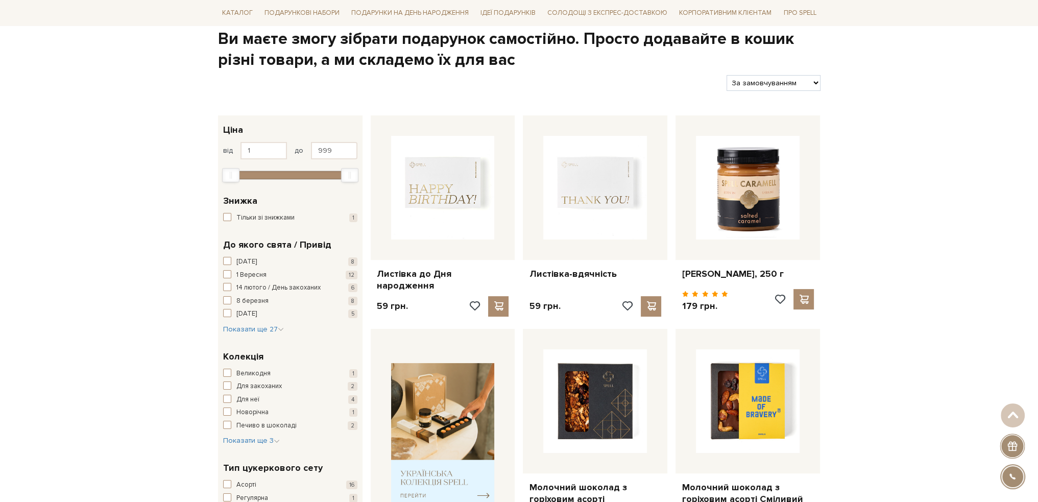
click at [1010, 449] on div at bounding box center [1012, 446] width 25 height 25
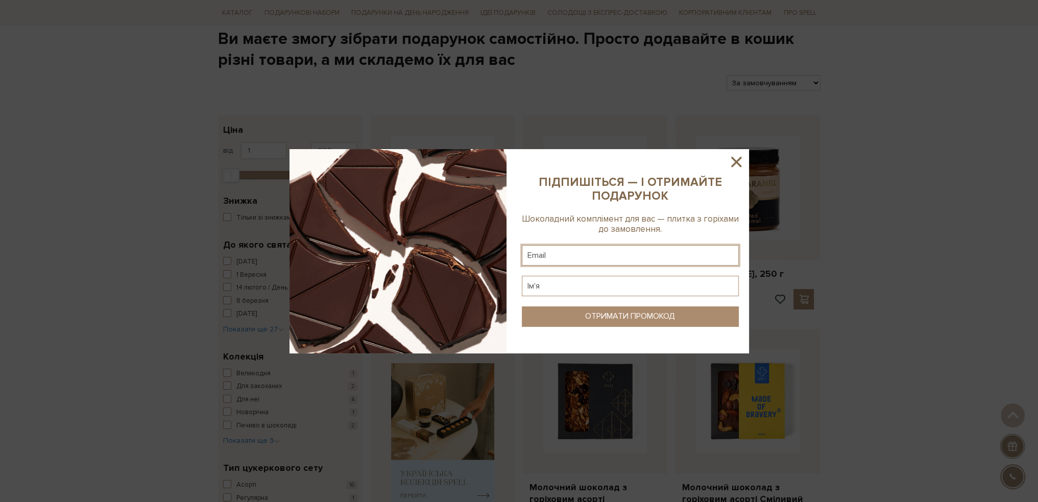
click at [548, 251] on input "text" at bounding box center [630, 255] width 217 height 20
type input "eyaknunas1@gmail.com"
click at [558, 282] on input "text" at bounding box center [630, 286] width 217 height 20
type input "Євгеній"
click at [628, 317] on div "ОТРИМАТИ ПРОМОКОД" at bounding box center [630, 316] width 90 height 10
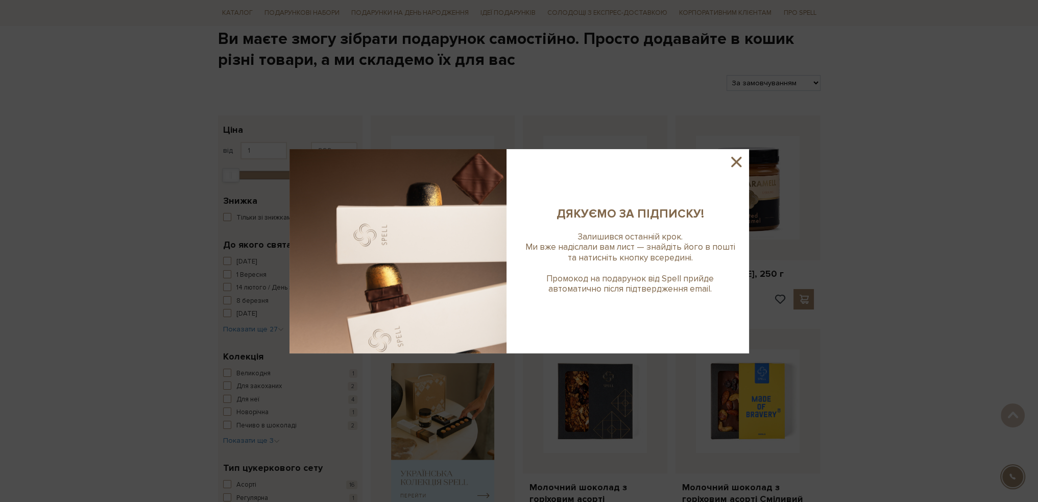
click at [736, 159] on icon at bounding box center [736, 161] width 17 height 17
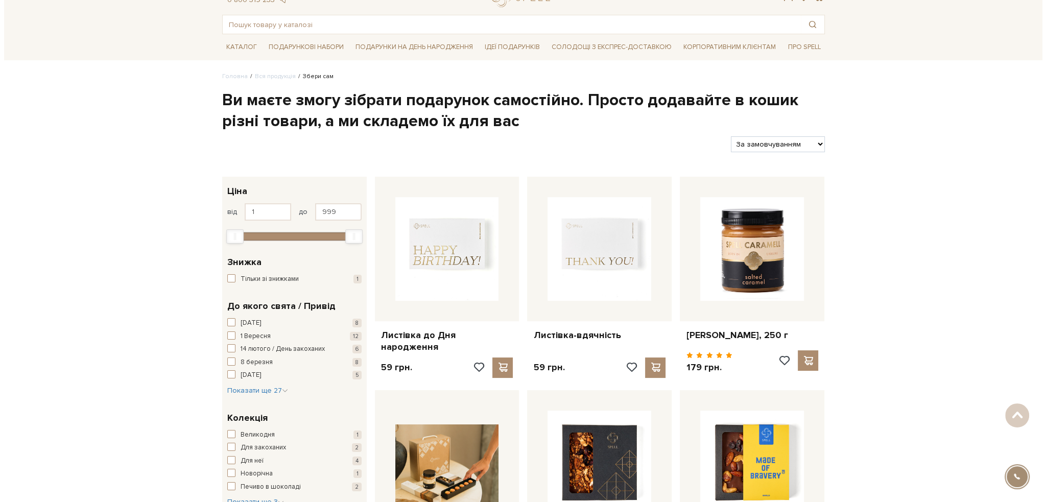
scroll to position [0, 0]
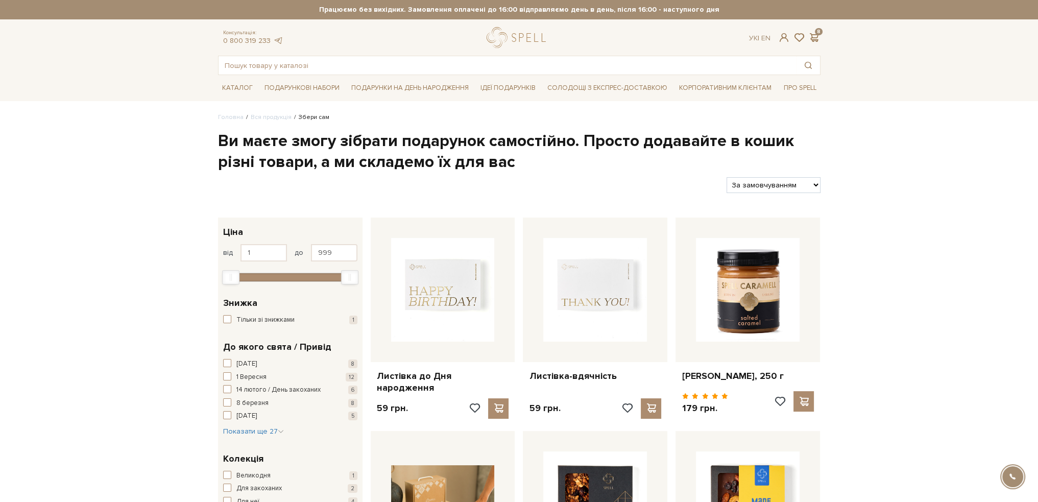
click at [815, 36] on span at bounding box center [814, 37] width 12 height 11
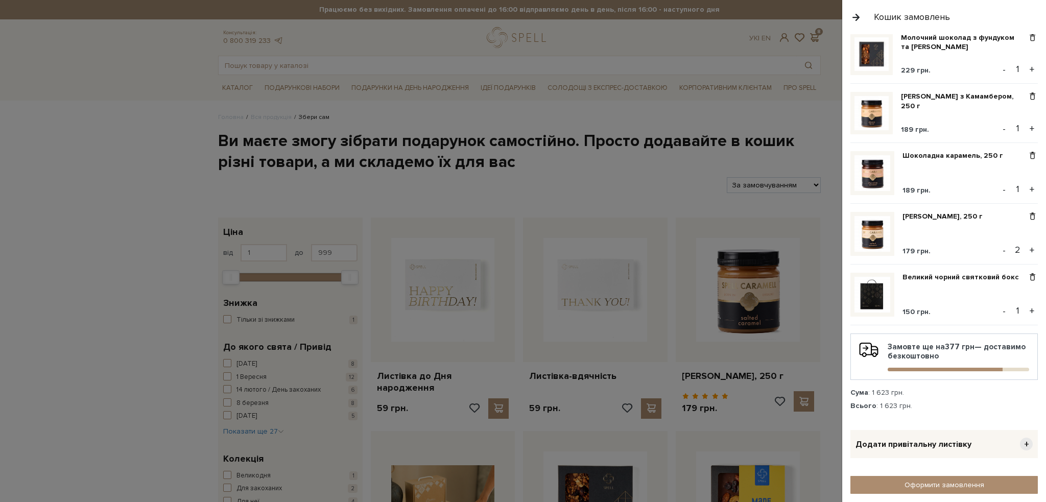
scroll to position [281, 0]
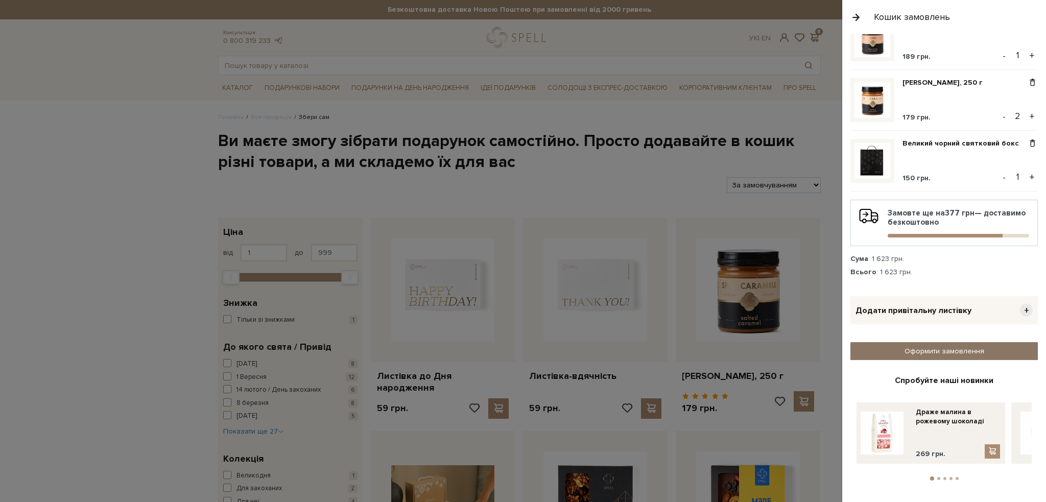
click at [923, 349] on link "Оформити замовлення" at bounding box center [943, 351] width 187 height 18
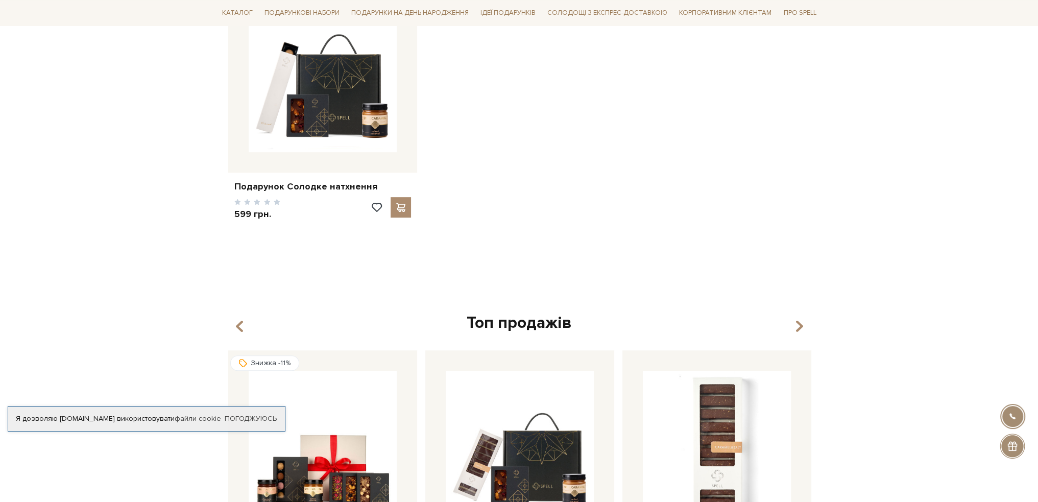
scroll to position [664, 0]
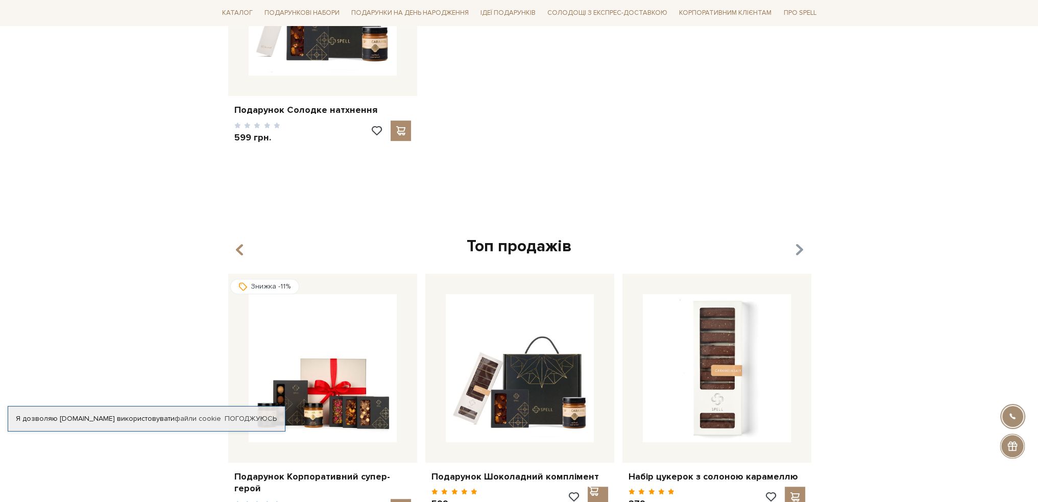
click at [796, 248] on icon "button" at bounding box center [799, 249] width 9 height 17
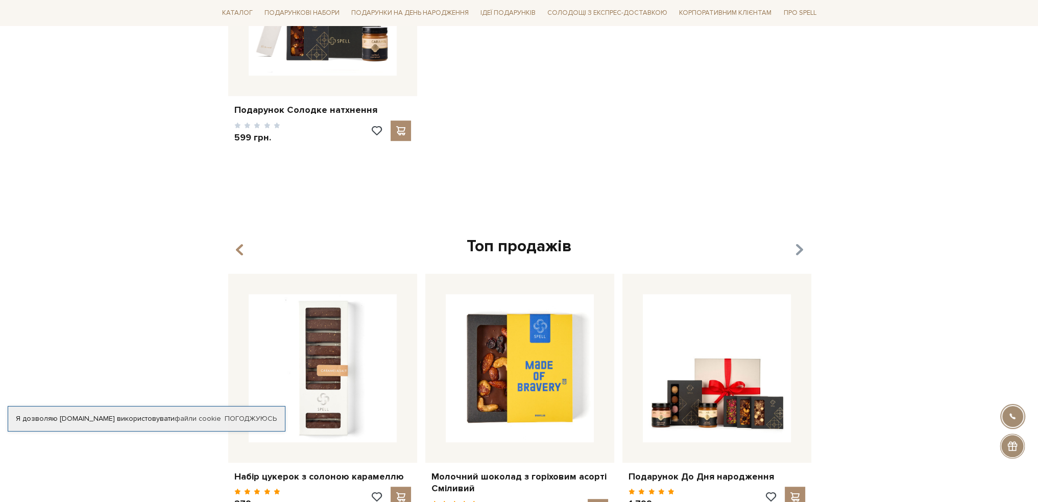
click at [796, 248] on icon "button" at bounding box center [799, 249] width 9 height 17
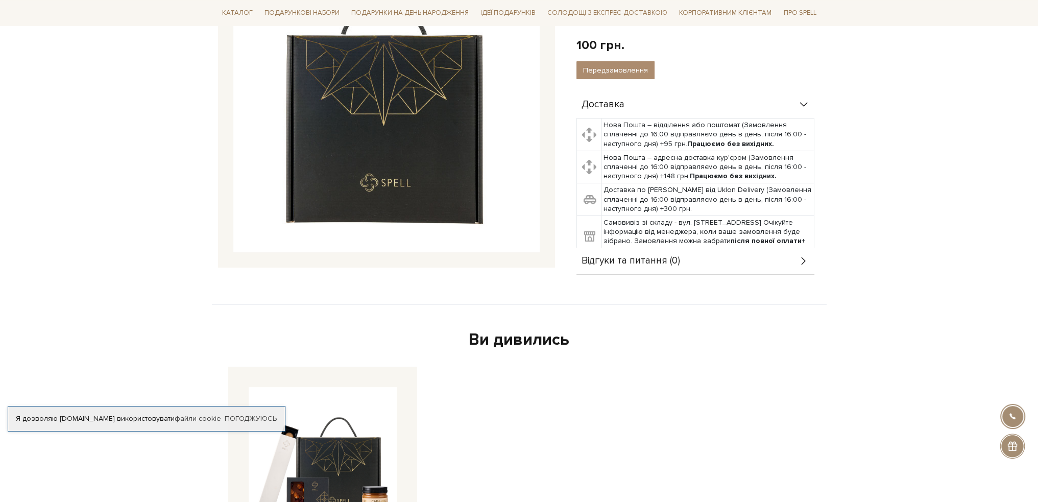
scroll to position [0, 0]
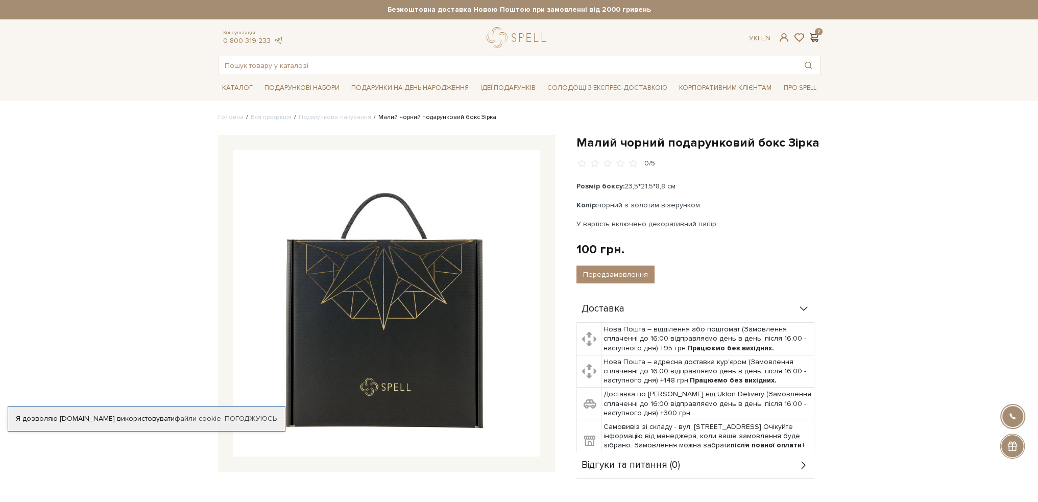
click at [808, 36] on span at bounding box center [814, 37] width 12 height 11
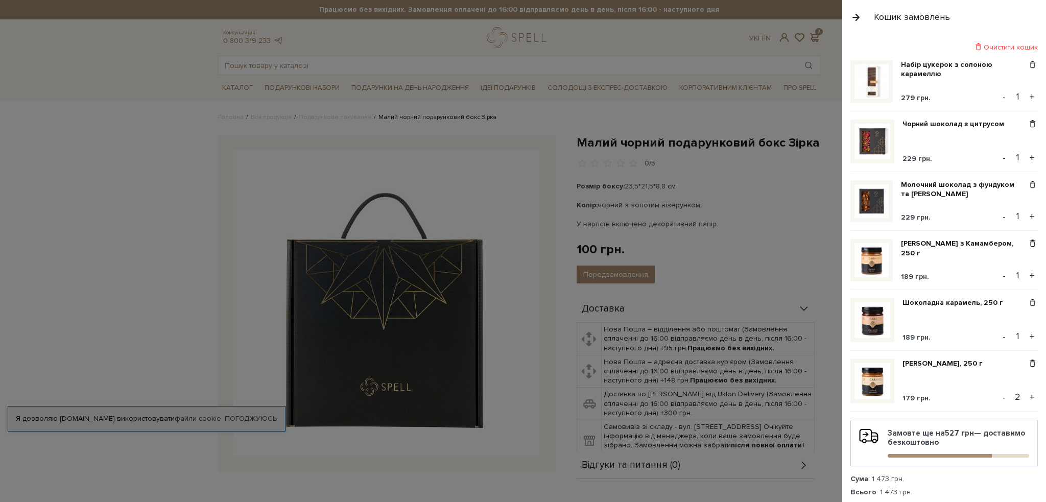
click at [655, 37] on div at bounding box center [523, 251] width 1046 height 502
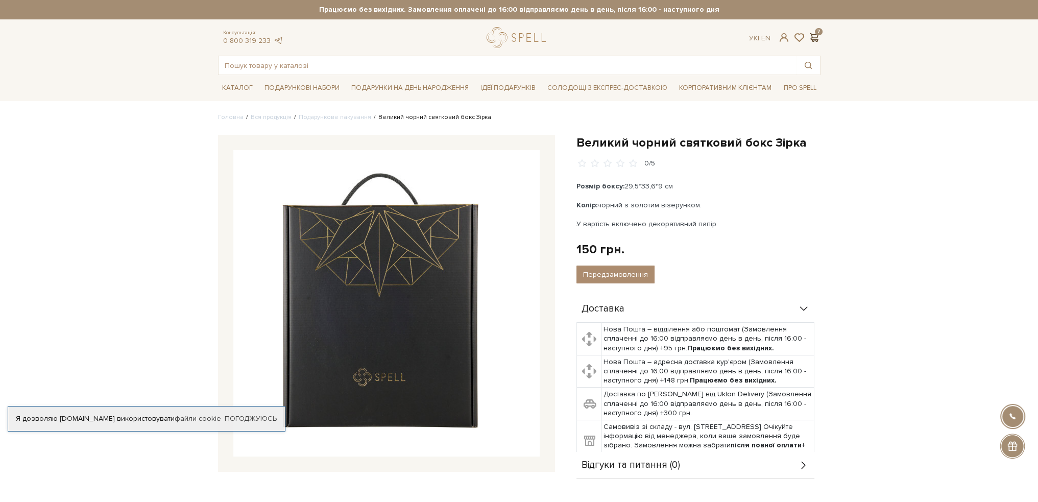
click at [813, 34] on span at bounding box center [814, 37] width 12 height 11
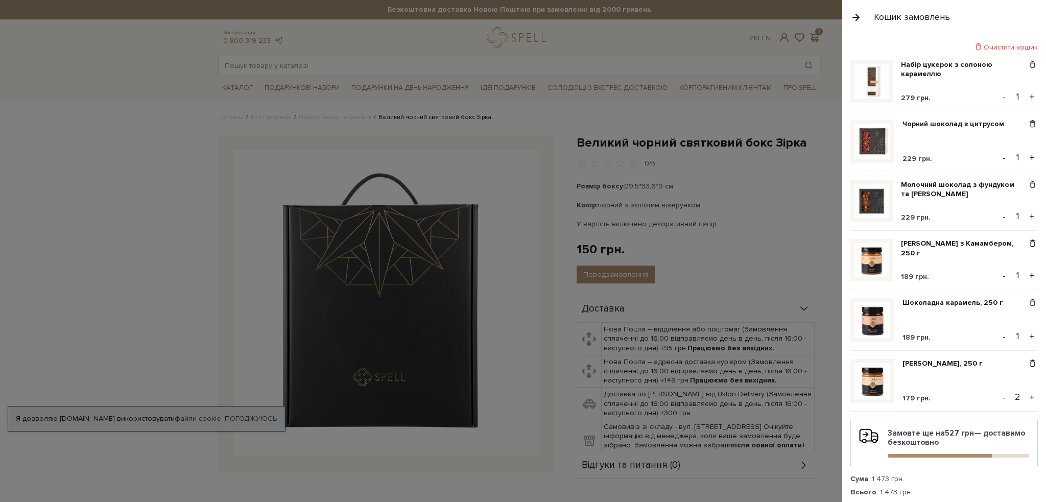
click at [856, 15] on button "button" at bounding box center [855, 17] width 11 height 18
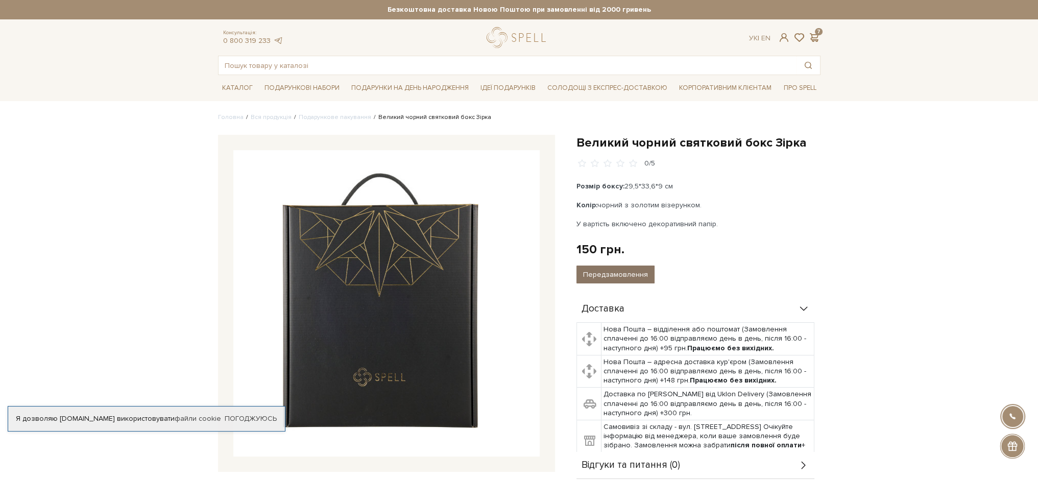
click at [610, 271] on button "Передзамовлення" at bounding box center [615, 275] width 78 height 18
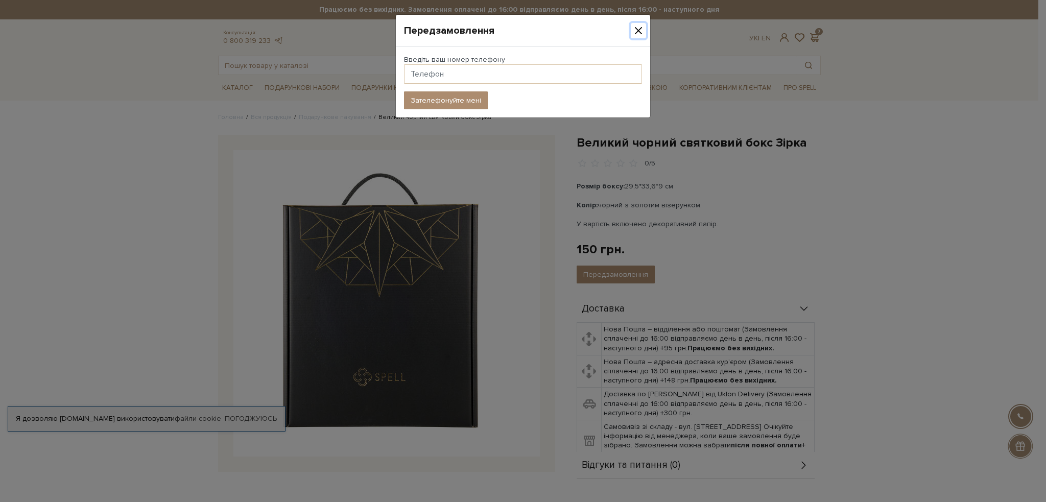
click at [634, 28] on button "Close" at bounding box center [638, 30] width 15 height 15
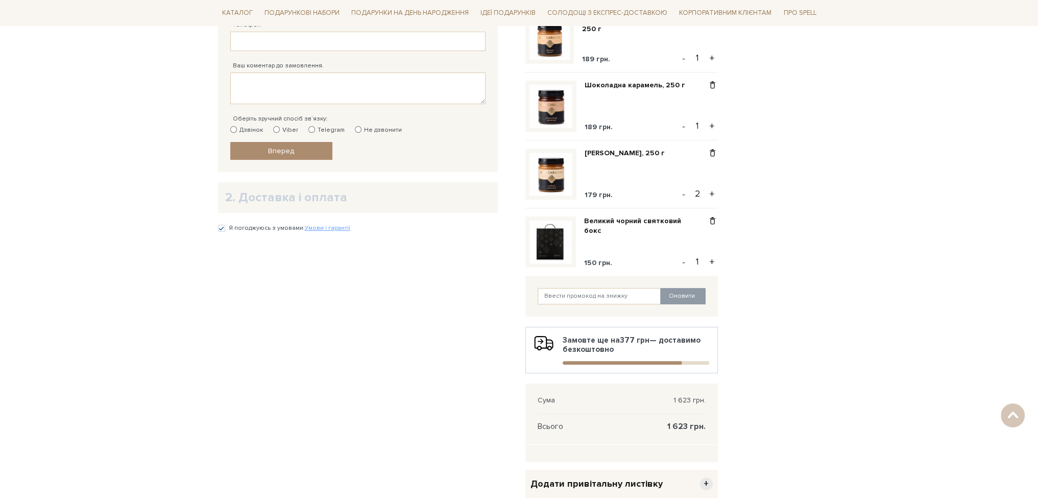
scroll to position [102, 0]
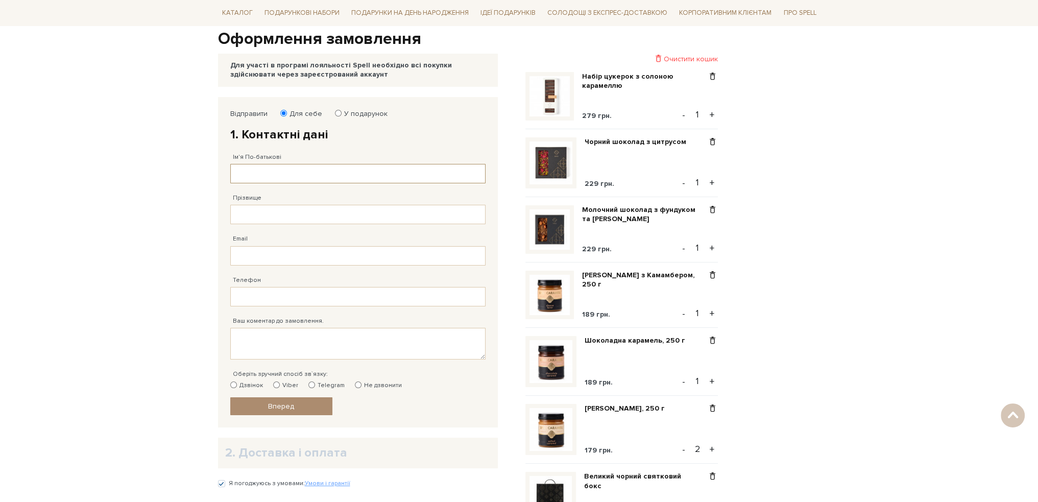
click at [278, 175] on input "Ім'я По-батькові" at bounding box center [357, 173] width 255 height 19
type input "Євгеній Олександрович"
click at [244, 220] on input "Прізвище" at bounding box center [357, 214] width 255 height 19
type input "Якнюнас"
click at [267, 253] on input "Email" at bounding box center [357, 255] width 255 height 19
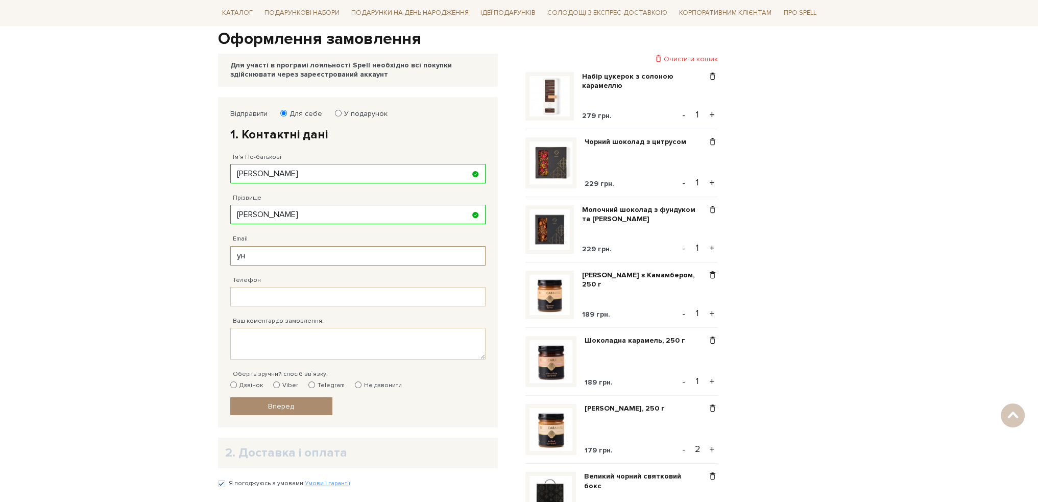
type input "у"
type input "eyaknunas1@gmail.com"
click at [260, 294] on input "Телефон" at bounding box center [357, 296] width 255 height 19
type input "[PHONE_NUMBER]"
click at [343, 340] on textarea "Ваш коментар до замовлення." at bounding box center [357, 344] width 255 height 32
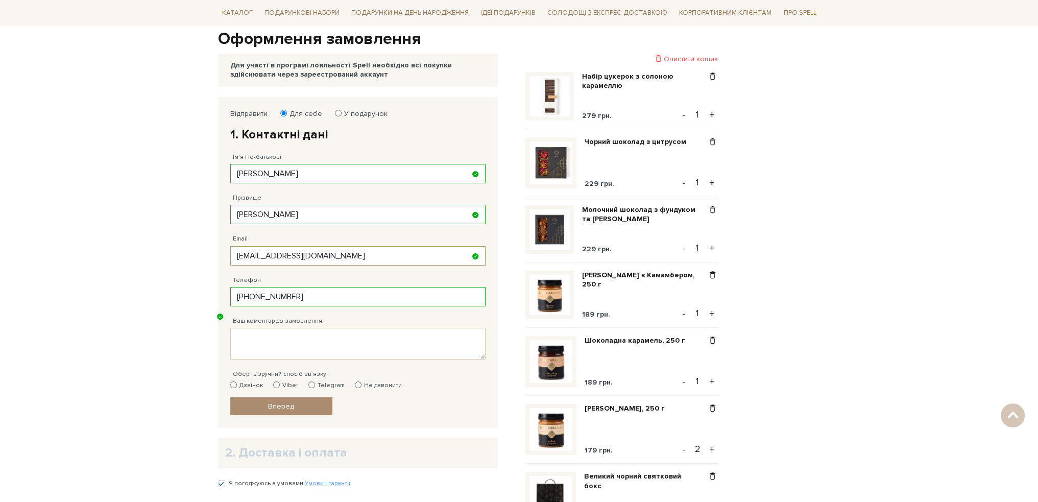
click at [322, 256] on input "[EMAIL_ADDRESS][DOMAIN_NAME]" at bounding box center [357, 255] width 255 height 19
click at [460, 394] on fieldset "Відправити Для себе У подарунок 1. Контактні дані Ім'я По-батькові Євгеній Олек…" at bounding box center [357, 262] width 255 height 306
click at [234, 383] on input "Дзвінок" at bounding box center [233, 384] width 7 height 7
radio input "true"
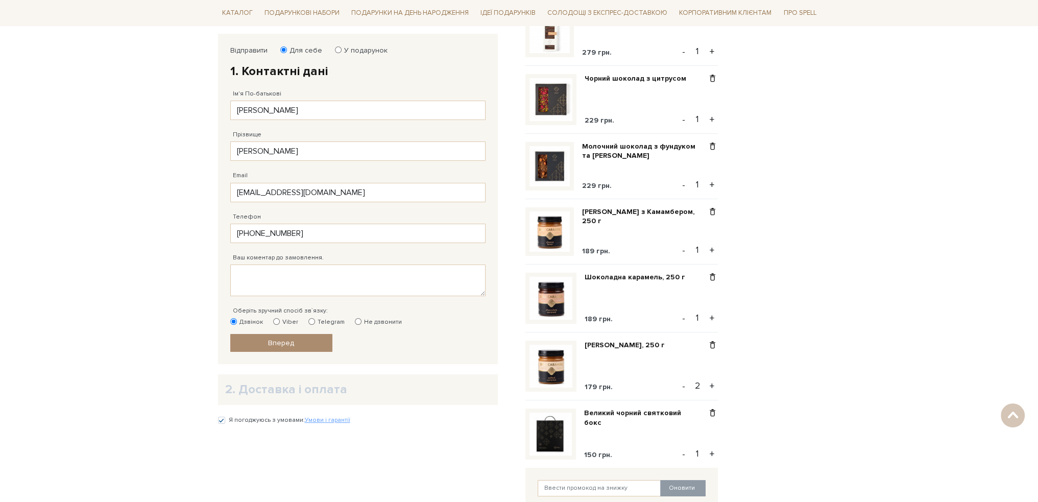
scroll to position [255, 0]
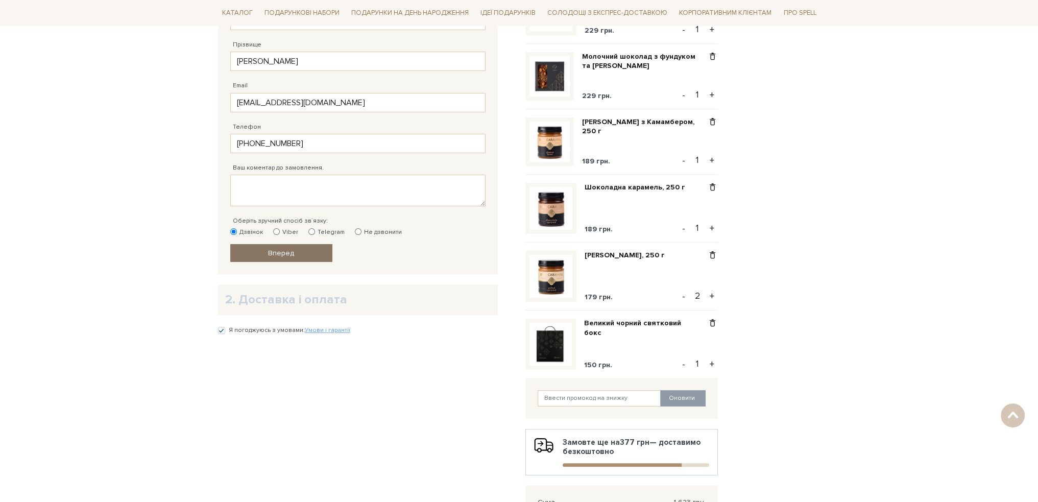
click at [275, 253] on span "Вперед" at bounding box center [281, 253] width 26 height 9
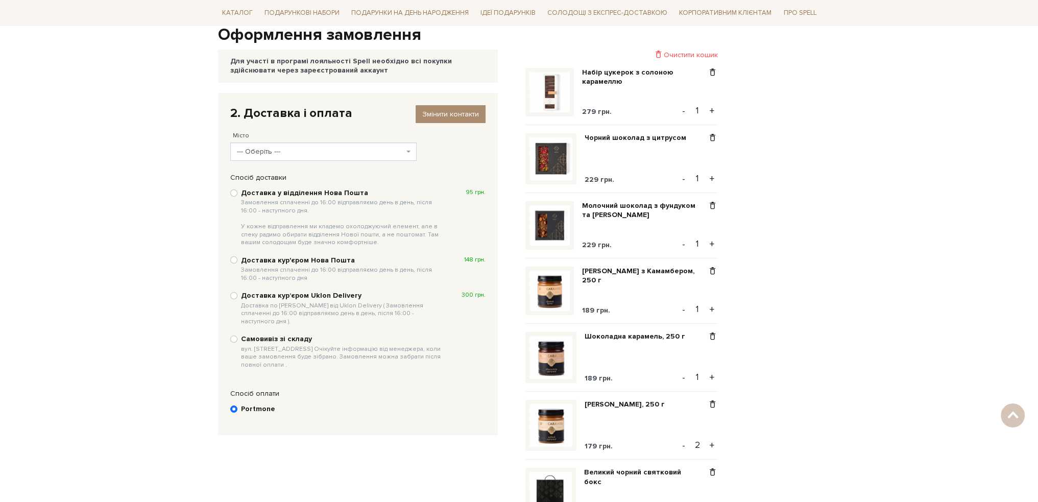
scroll to position [45, 0]
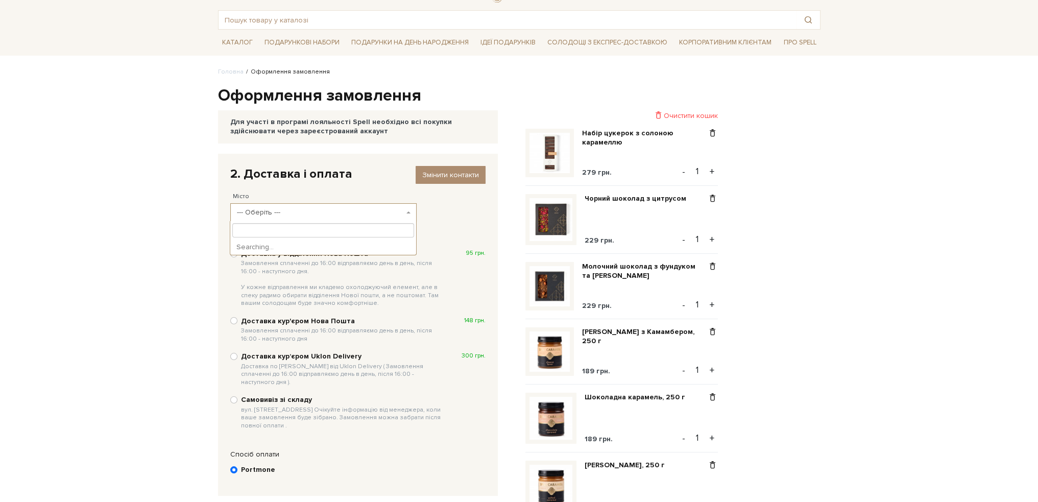
click at [265, 211] on span "--- Оберіть ---" at bounding box center [320, 212] width 167 height 10
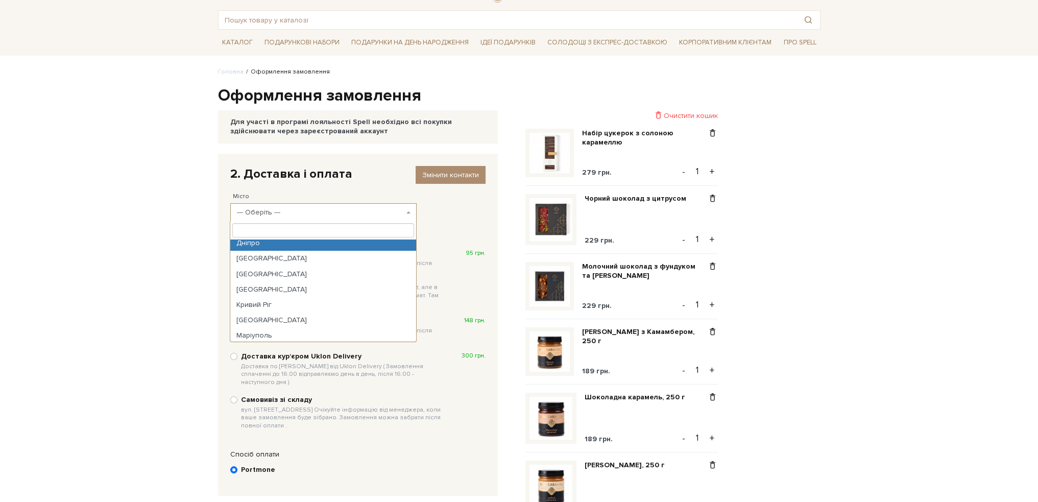
scroll to position [51, 0]
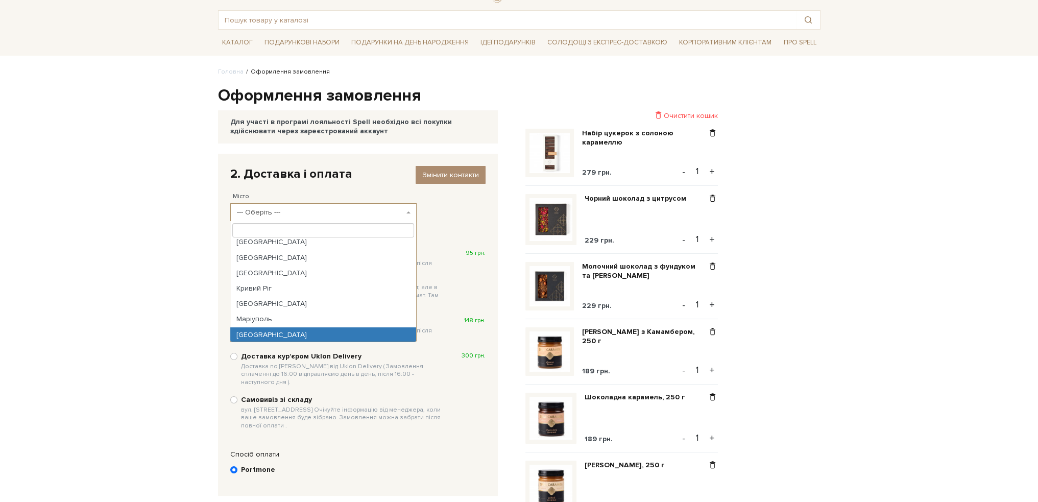
select select "Вінниця"
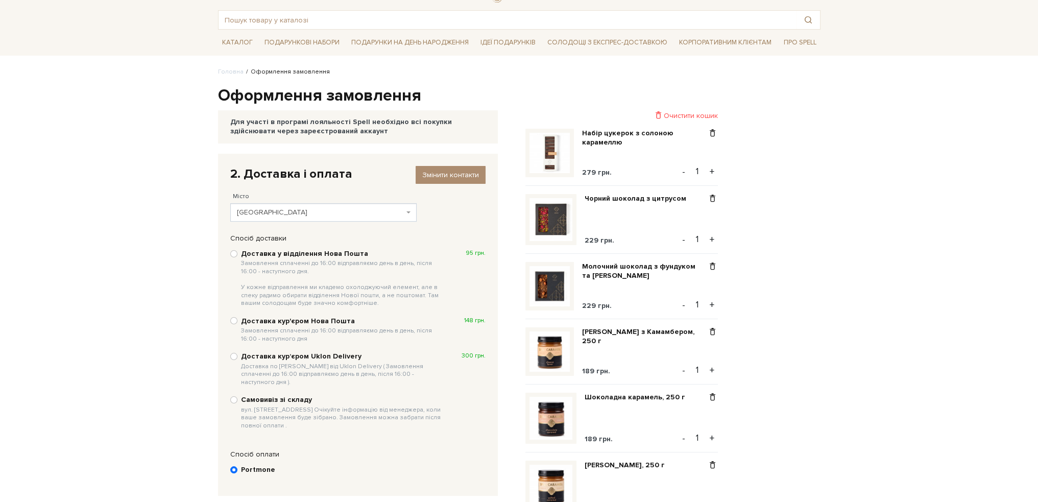
click at [237, 251] on div "Доставка у відділення Нова Пошта Замовлення сплаченні до 16:00 відправляємо ден…" at bounding box center [357, 278] width 255 height 60
click at [231, 253] on input "Доставка у відділення Нова Пошта Замовлення сплаченні до 16:00 відправляємо ден…" at bounding box center [233, 253] width 7 height 7
radio input "true"
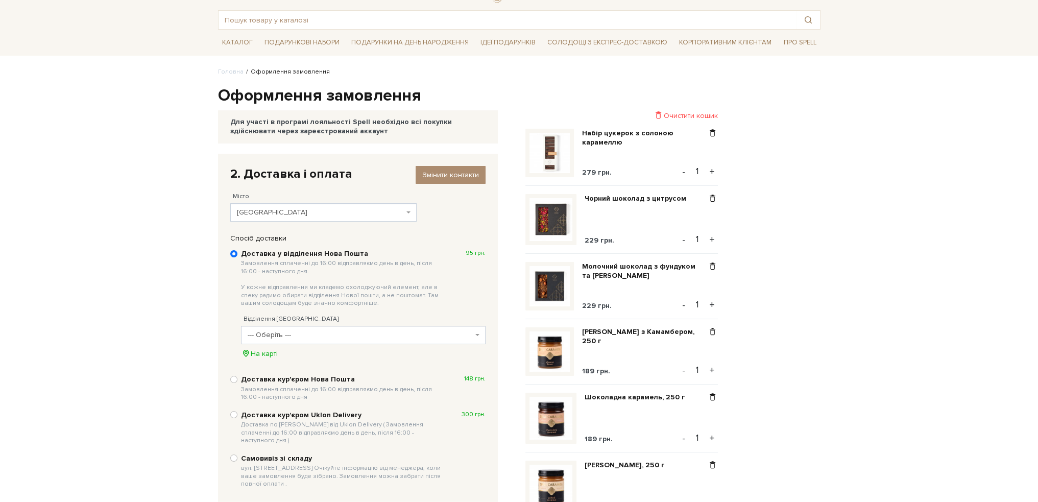
click at [282, 334] on span "--- Оберіть ---" at bounding box center [360, 335] width 225 height 10
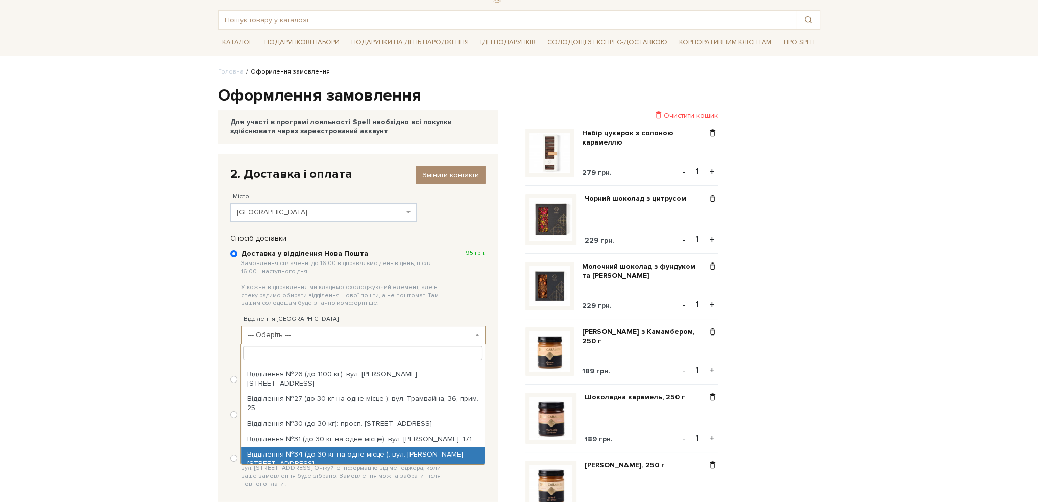
scroll to position [460, 0]
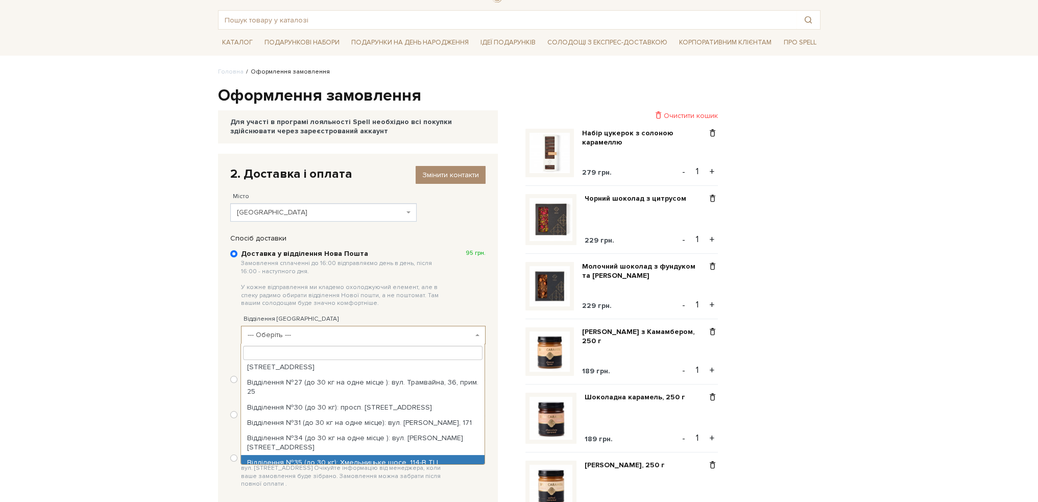
select select "Відділення №35 (до 30 кг): Хмельницьке шосе, 114-В ТЦ (The Mall)"
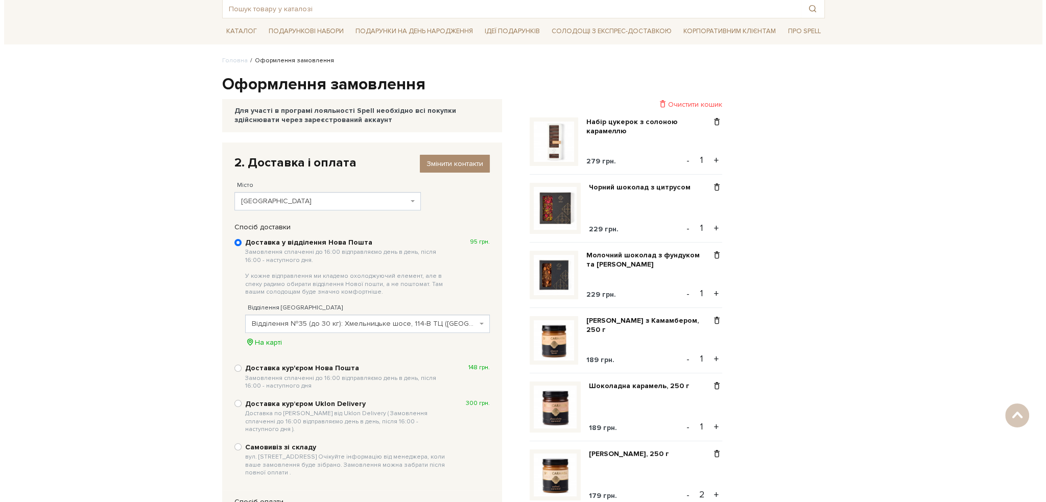
scroll to position [0, 0]
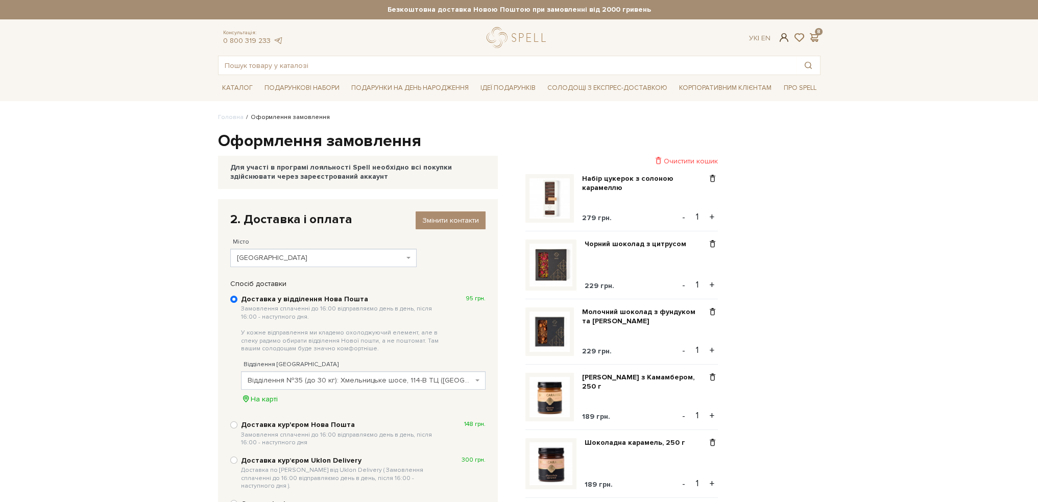
checkbox input "true"
click at [782, 39] on span at bounding box center [784, 37] width 12 height 11
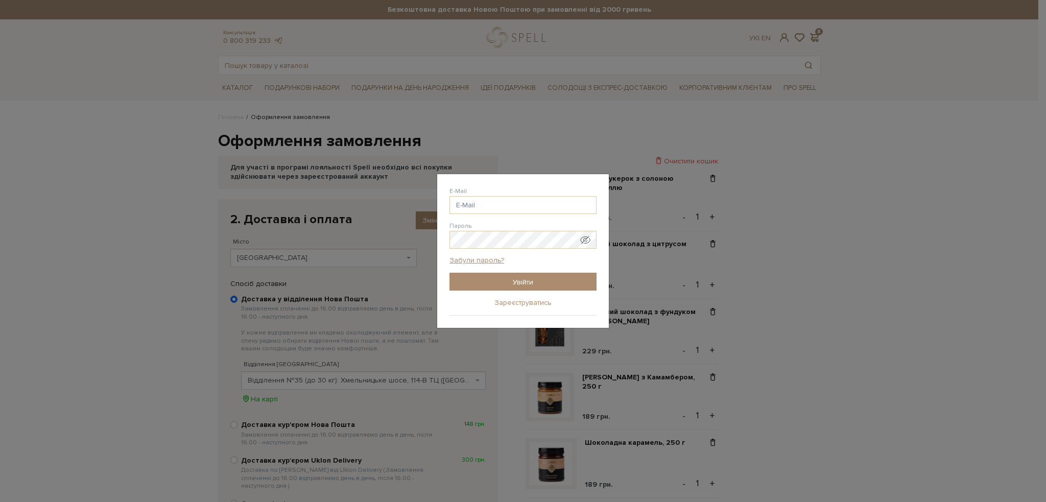
click at [506, 303] on link "Зареєструватись" at bounding box center [522, 302] width 57 height 9
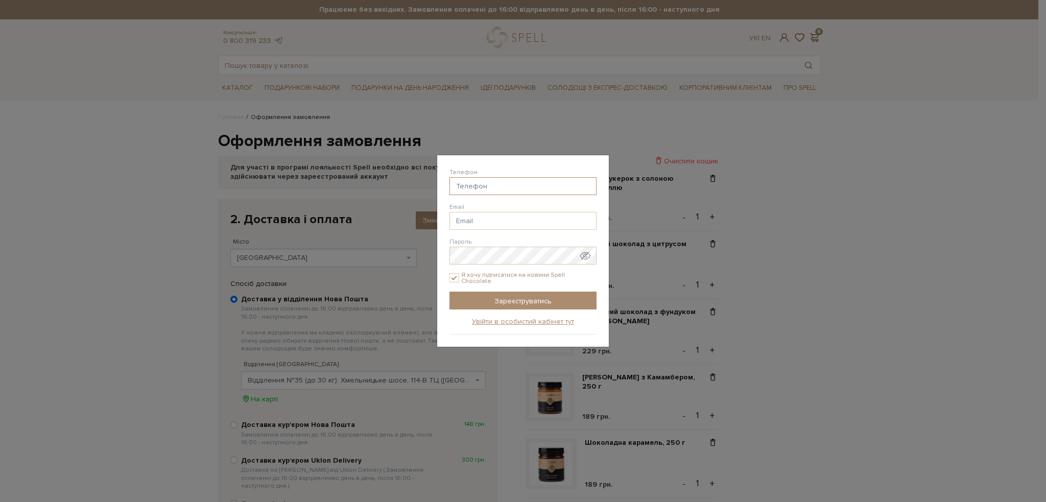
click at [482, 183] on input "Телефон" at bounding box center [522, 186] width 147 height 18
type input "38(098) 812-20-71"
click at [480, 217] on input "Email" at bounding box center [522, 221] width 147 height 18
type input "eyaknunas1@gmail.com"
click at [450, 275] on input "Я хочу підписатися на новини Spell Chocolate." at bounding box center [453, 277] width 9 height 9
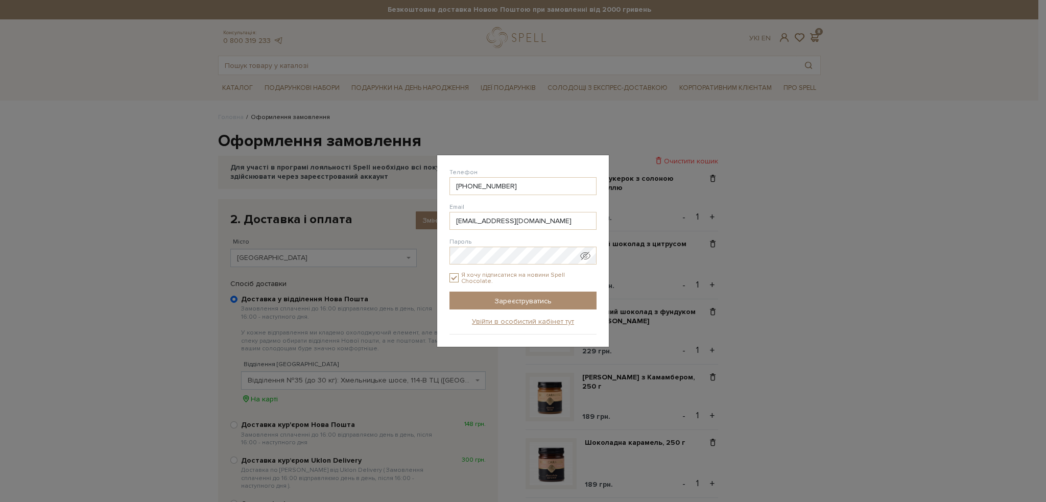
checkbox input "false"
click at [509, 304] on input "Зареєструватись" at bounding box center [522, 301] width 147 height 18
click at [518, 298] on input "Зареєструватись" at bounding box center [522, 301] width 147 height 18
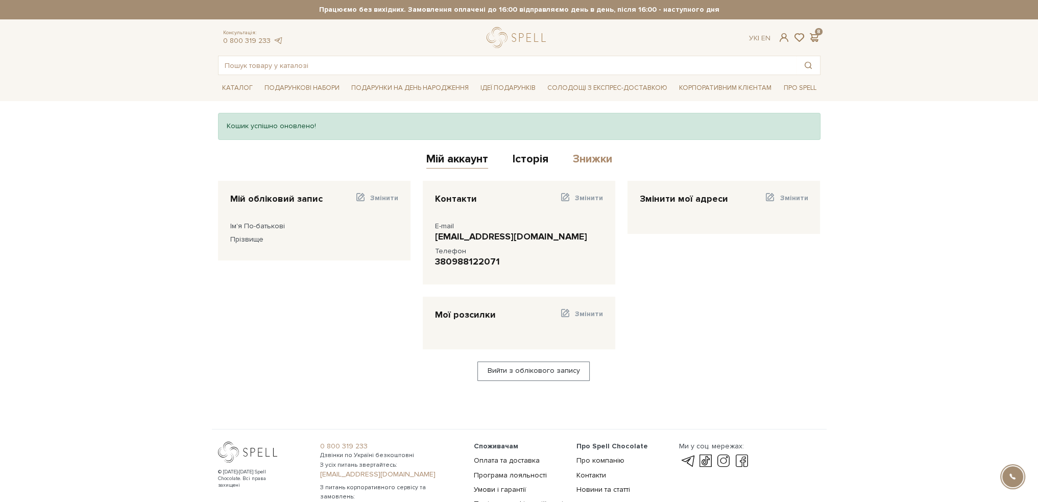
click at [586, 158] on link "Знижки" at bounding box center [592, 160] width 39 height 17
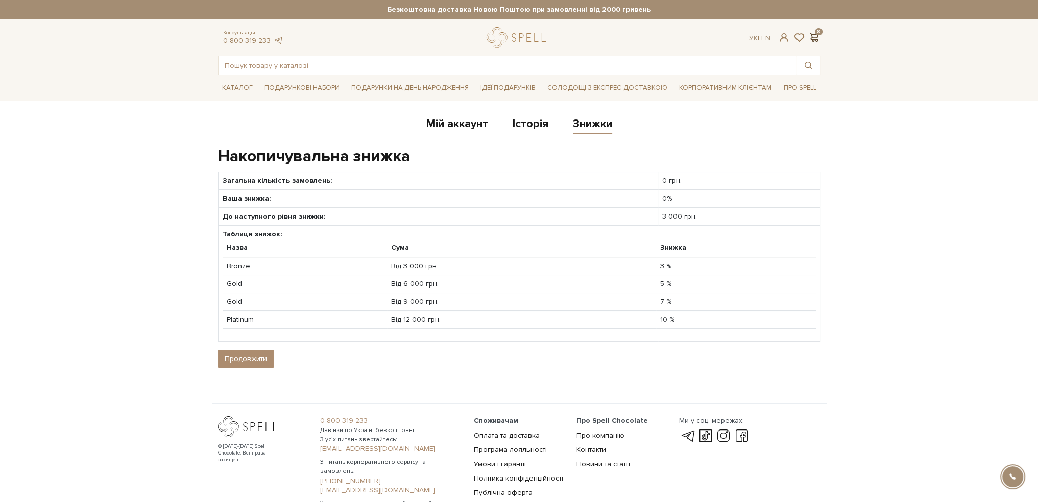
click at [815, 36] on span at bounding box center [814, 37] width 12 height 11
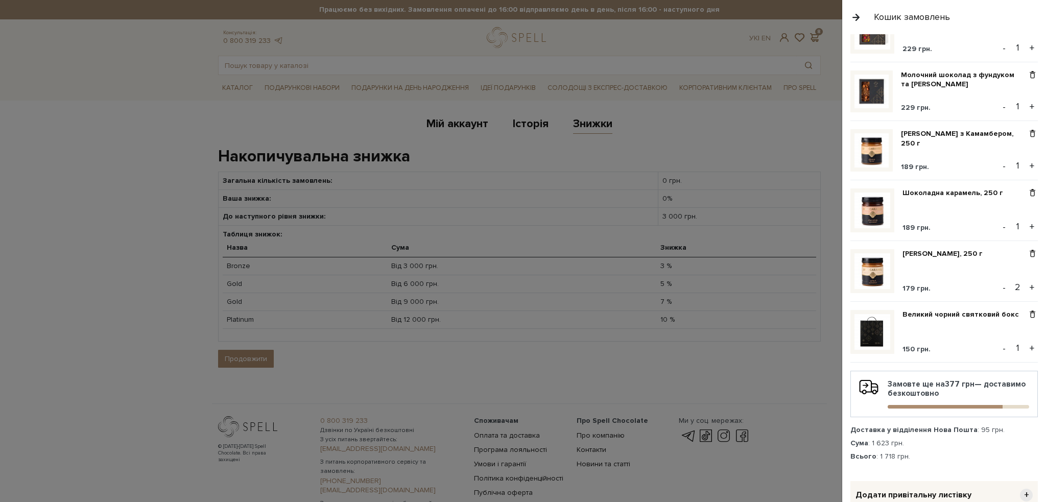
scroll to position [255, 0]
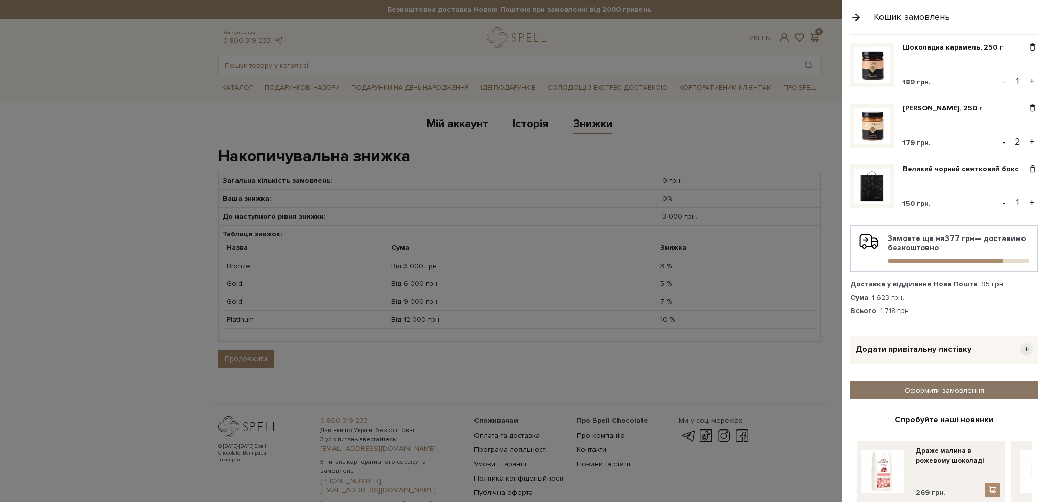
click at [951, 387] on link "Оформити замовлення" at bounding box center [943, 390] width 187 height 18
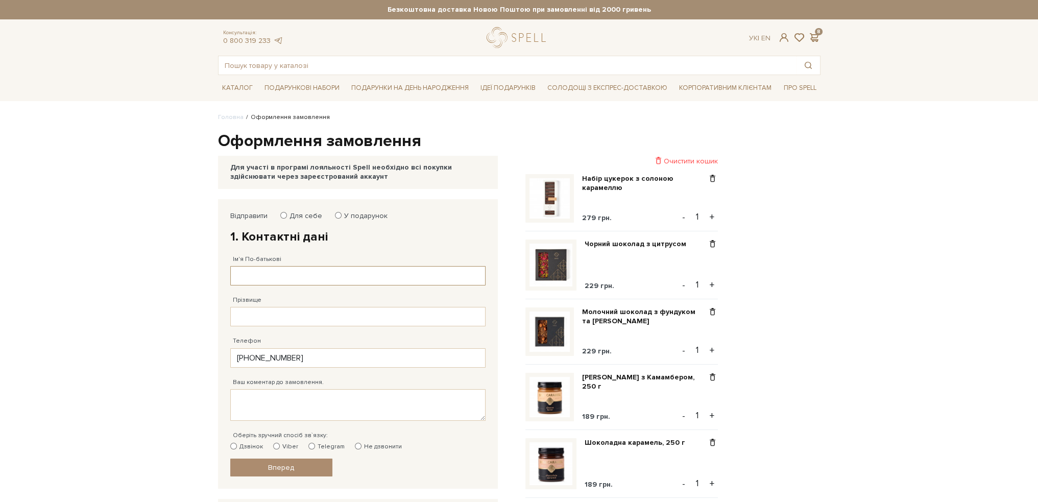
click at [299, 275] on input "Ім'я По-батькові" at bounding box center [357, 275] width 255 height 19
type input "[PERSON_NAME]"
click at [302, 310] on input "Прізвище" at bounding box center [357, 316] width 255 height 19
type input "[PERSON_NAME]"
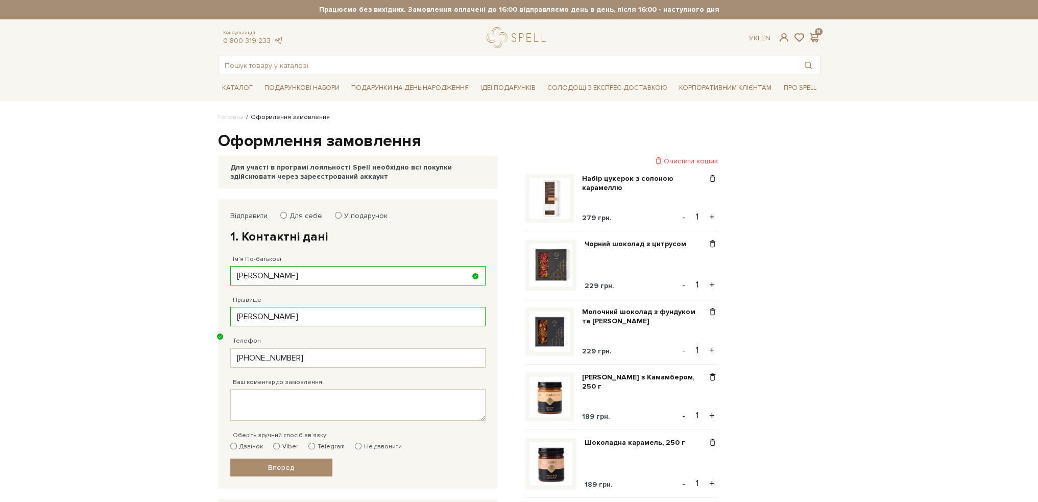
click at [337, 213] on input "У подарунок" at bounding box center [338, 215] width 7 height 7
radio input "true"
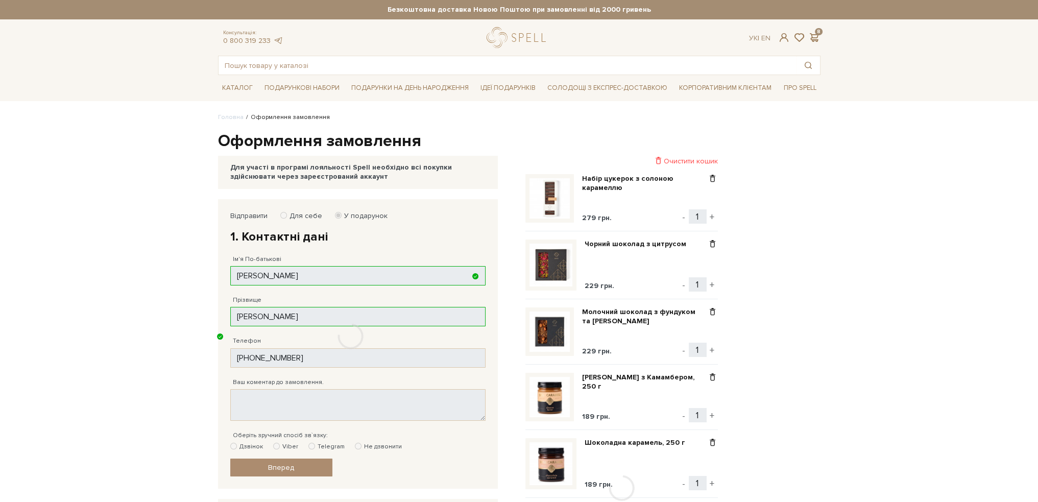
click at [280, 213] on div at bounding box center [351, 336] width 266 height 275
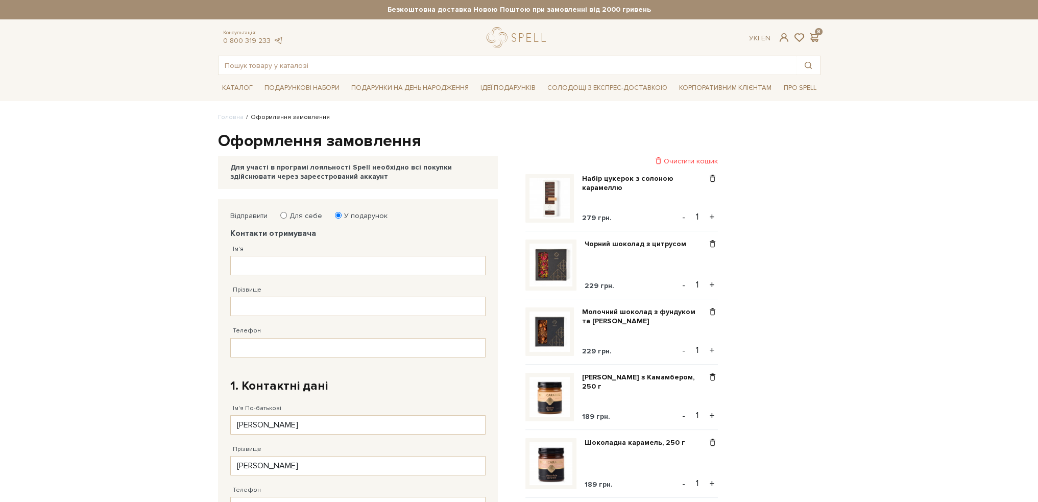
click at [284, 214] on input "Для себе" at bounding box center [283, 215] width 7 height 7
radio input "true"
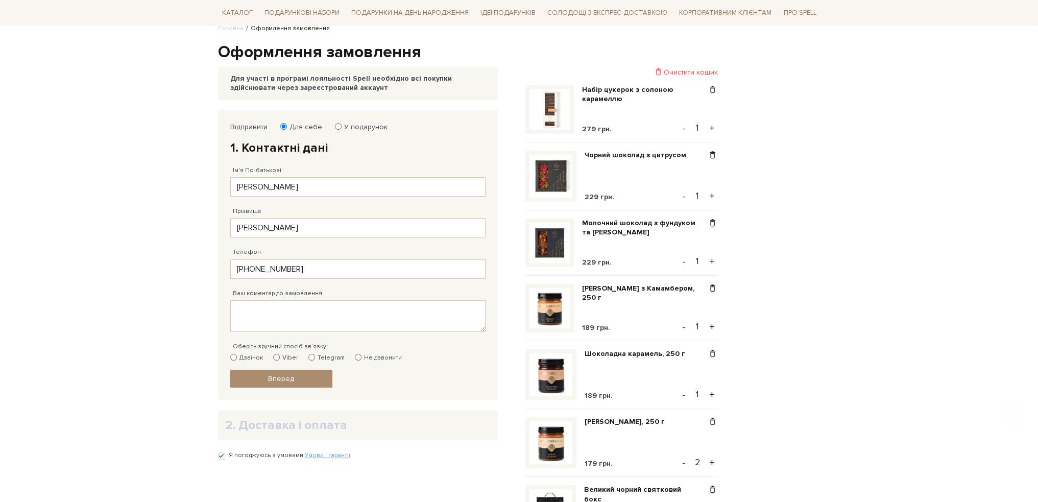
scroll to position [102, 0]
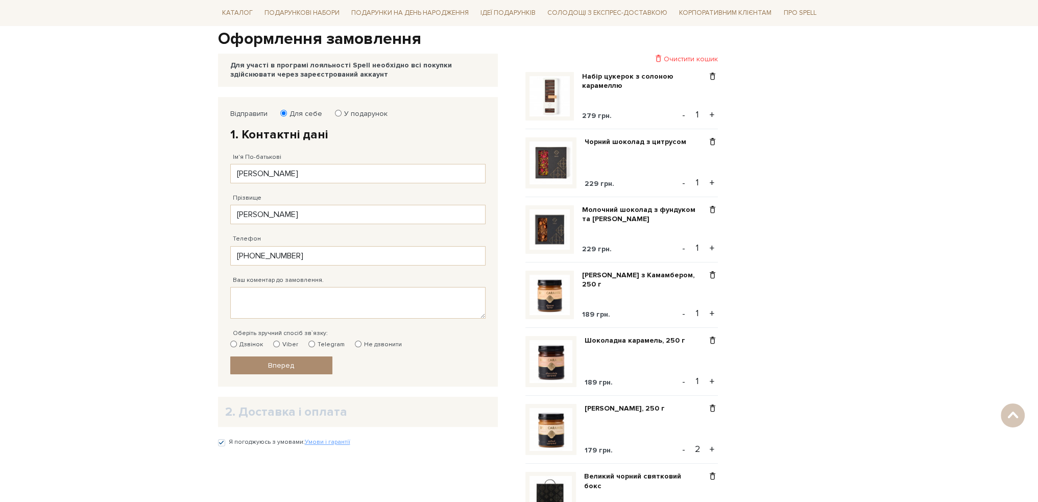
click at [240, 343] on label "Дзвінок" at bounding box center [246, 344] width 33 height 9
click at [237, 343] on input "Дзвінок" at bounding box center [233, 344] width 7 height 7
radio input "true"
click at [266, 364] on link "Вперед" at bounding box center [281, 365] width 102 height 18
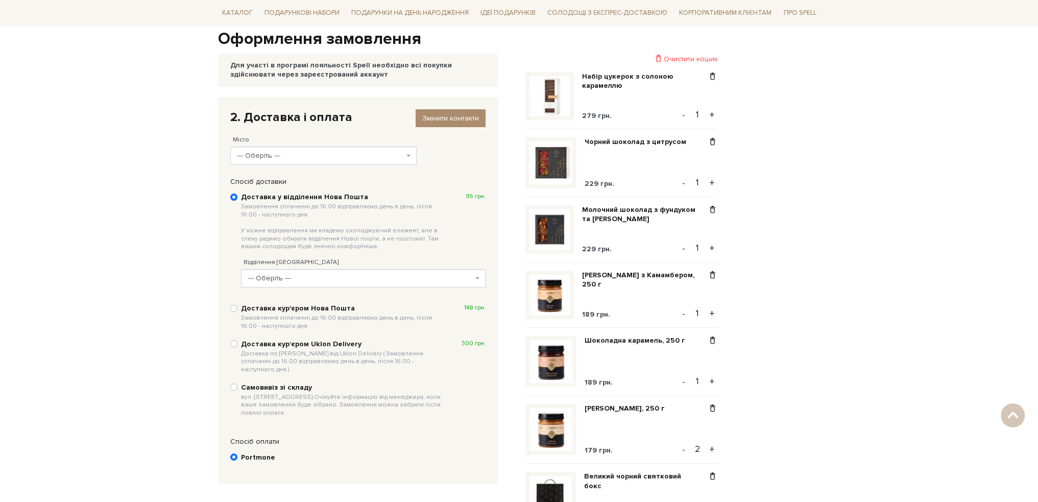
scroll to position [199, 0]
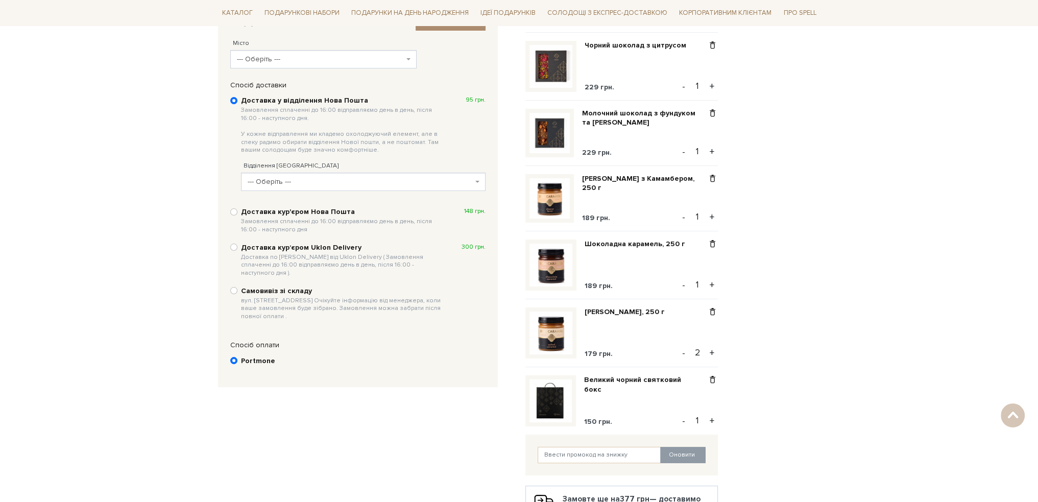
click at [281, 52] on span "--- Оберіть ---" at bounding box center [323, 59] width 186 height 18
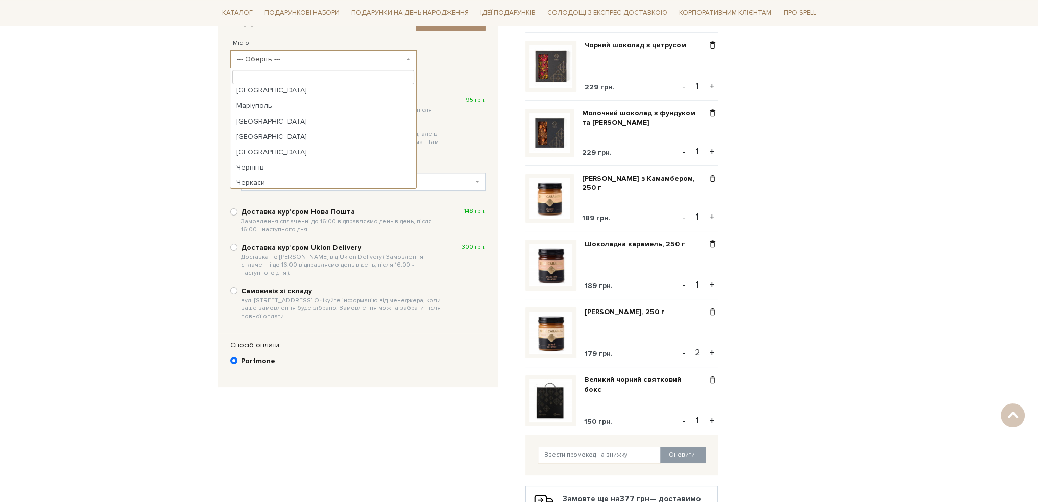
scroll to position [51, 0]
select select "Вінниця"
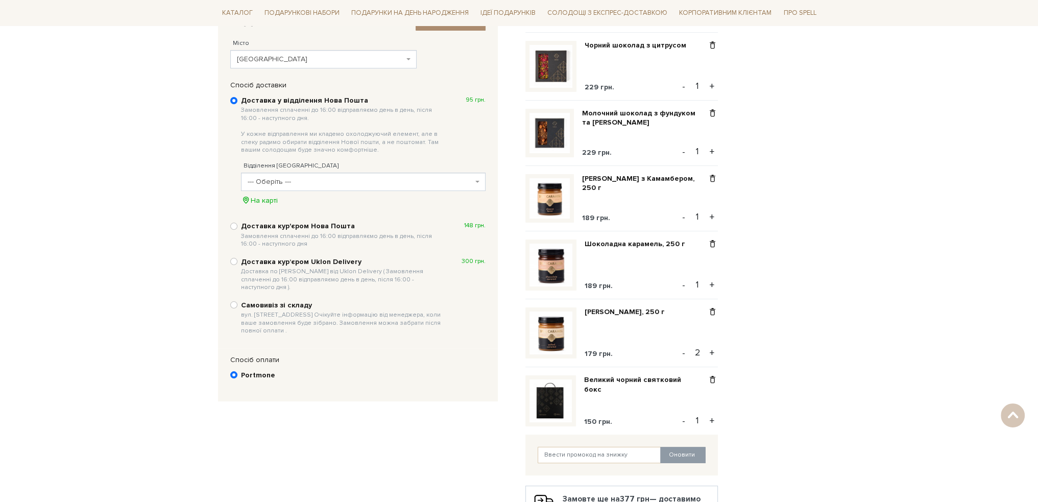
click at [277, 179] on span "--- Оберіть ---" at bounding box center [360, 182] width 225 height 10
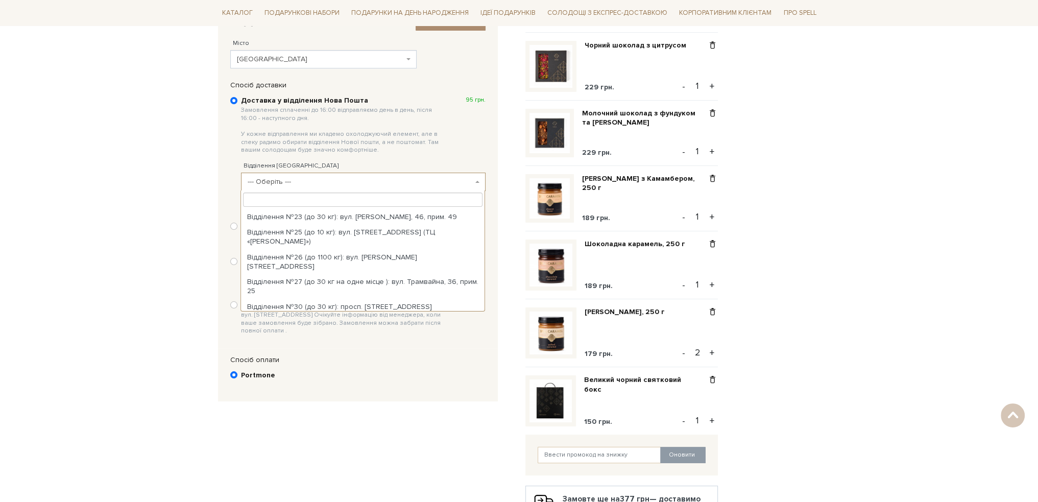
scroll to position [409, 0]
select select "Відділення №35 (до 30 кг): Хмельницьке шосе, 114-В ТЦ (The Mall)"
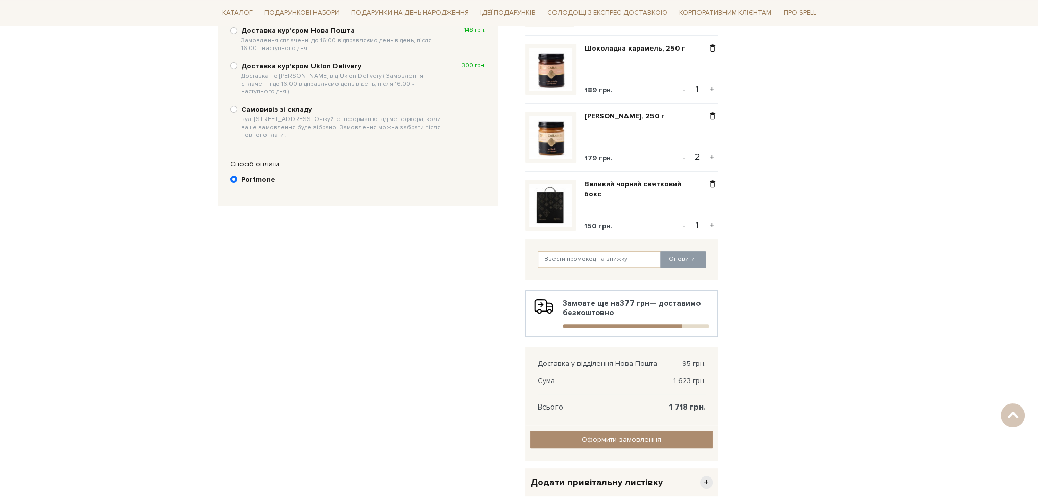
scroll to position [454, 0]
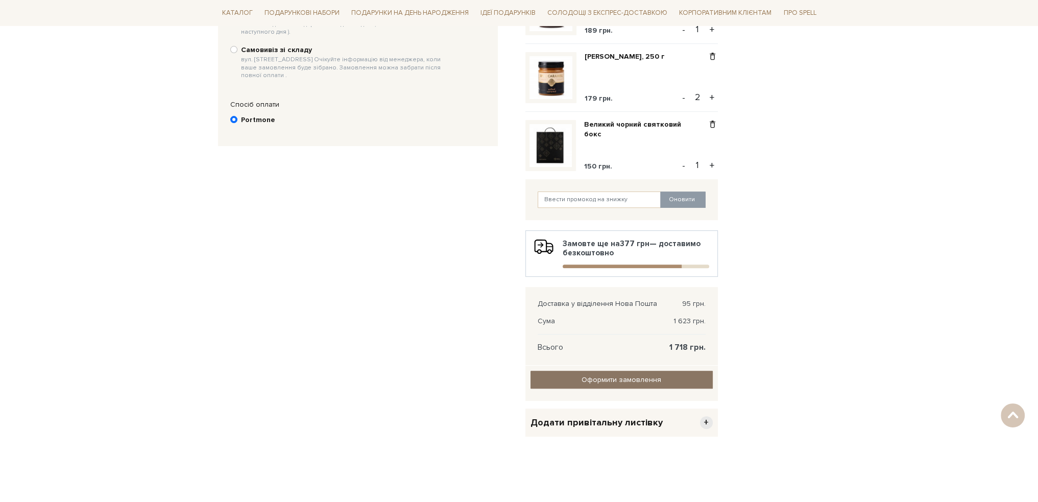
click at [619, 383] on input "Оформити замовлення" at bounding box center [622, 380] width 182 height 18
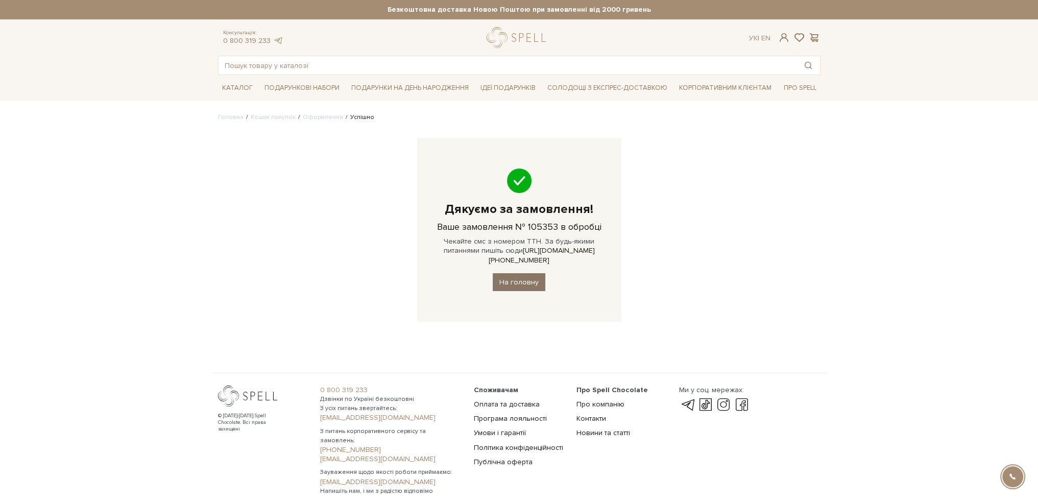
click at [511, 273] on link "На головну" at bounding box center [519, 282] width 53 height 18
